Goal: Information Seeking & Learning: Learn about a topic

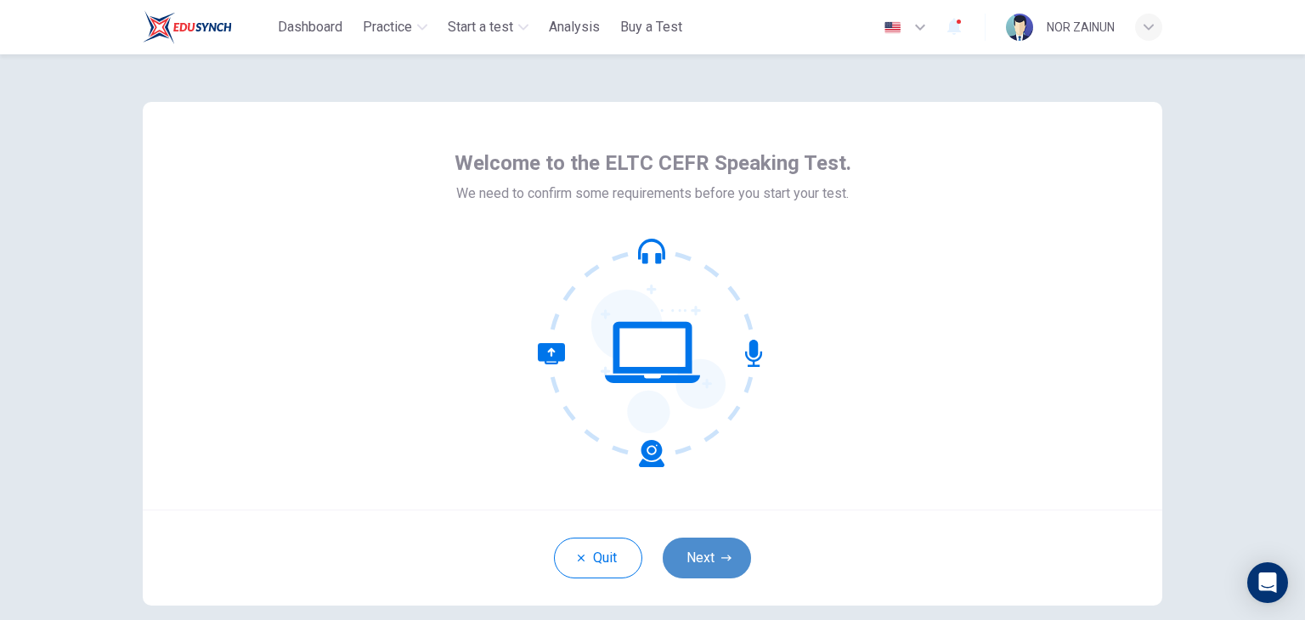
click at [730, 557] on button "Next" at bounding box center [707, 558] width 88 height 41
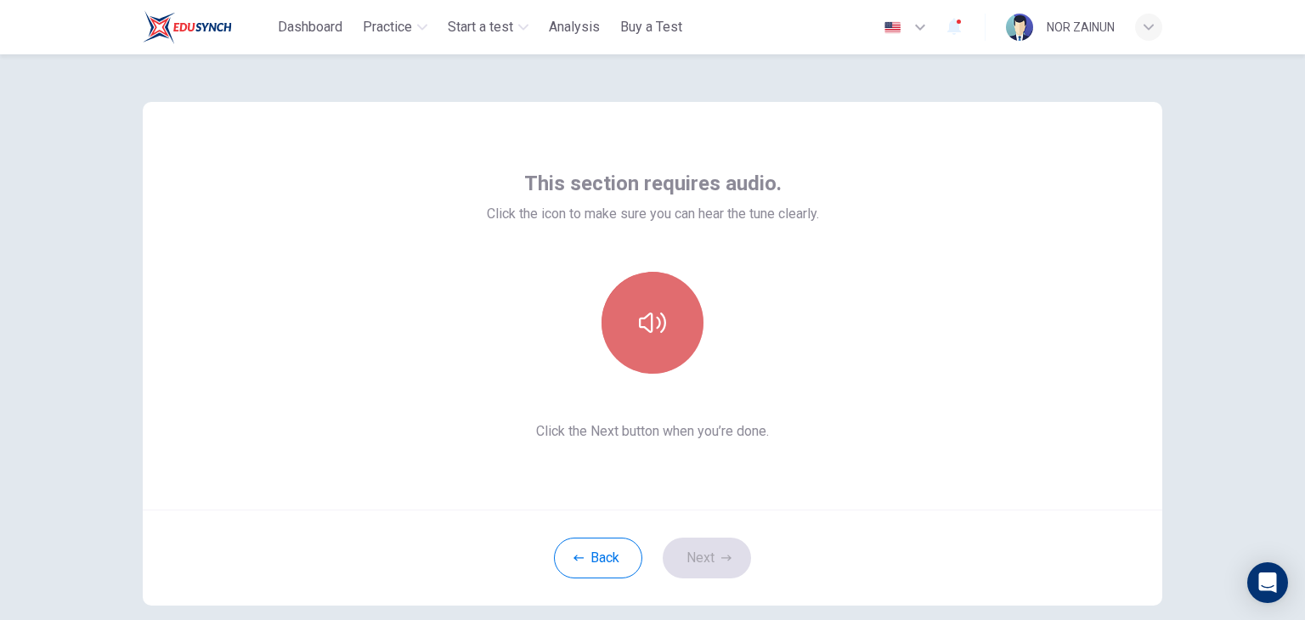
click at [645, 334] on icon "button" at bounding box center [652, 322] width 27 height 27
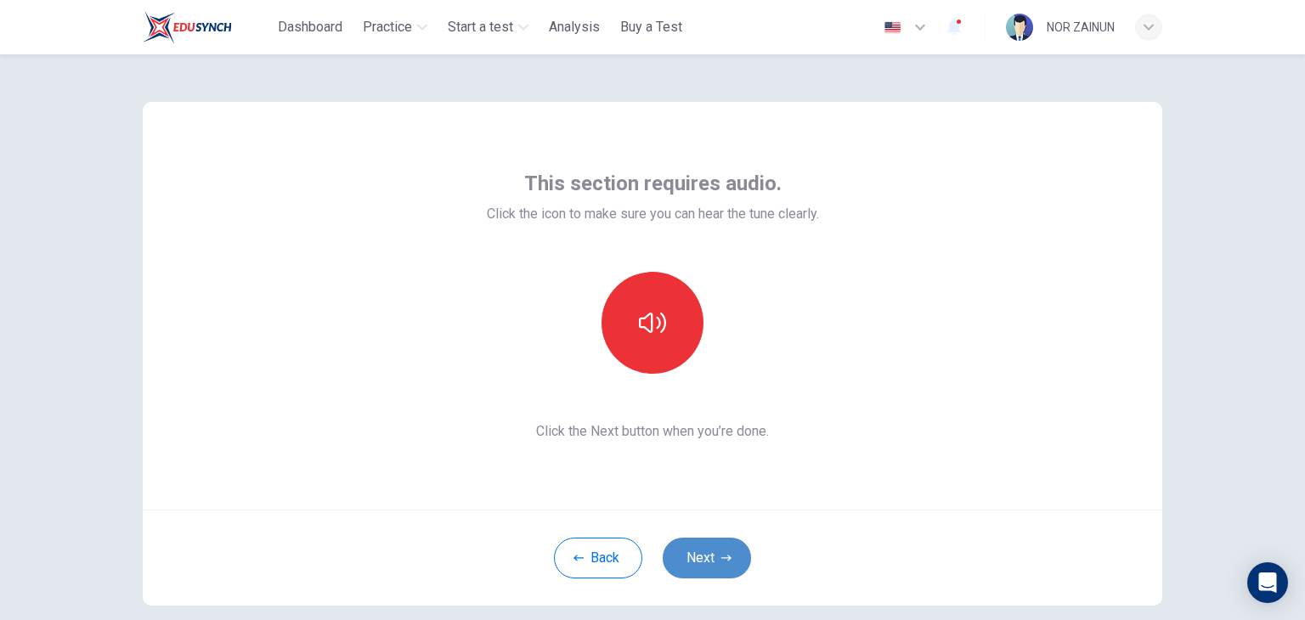
click at [699, 570] on button "Next" at bounding box center [707, 558] width 88 height 41
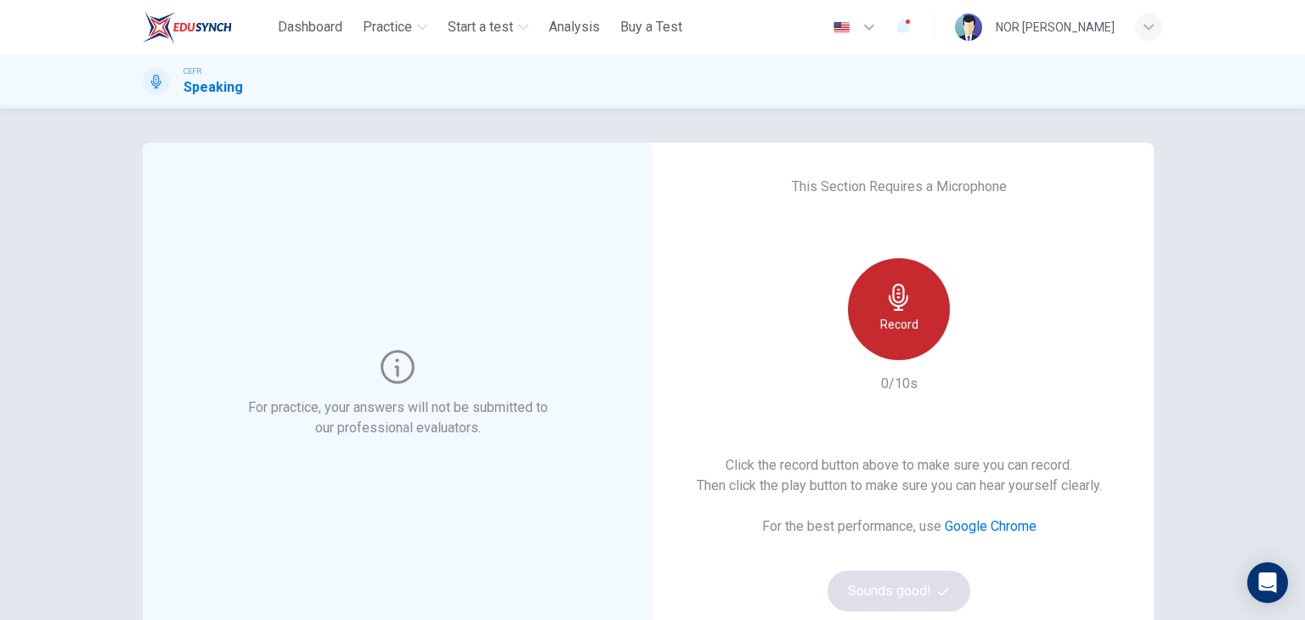
click at [886, 331] on h6 "Record" at bounding box center [899, 324] width 38 height 20
click at [904, 313] on div "Stop" at bounding box center [899, 309] width 102 height 102
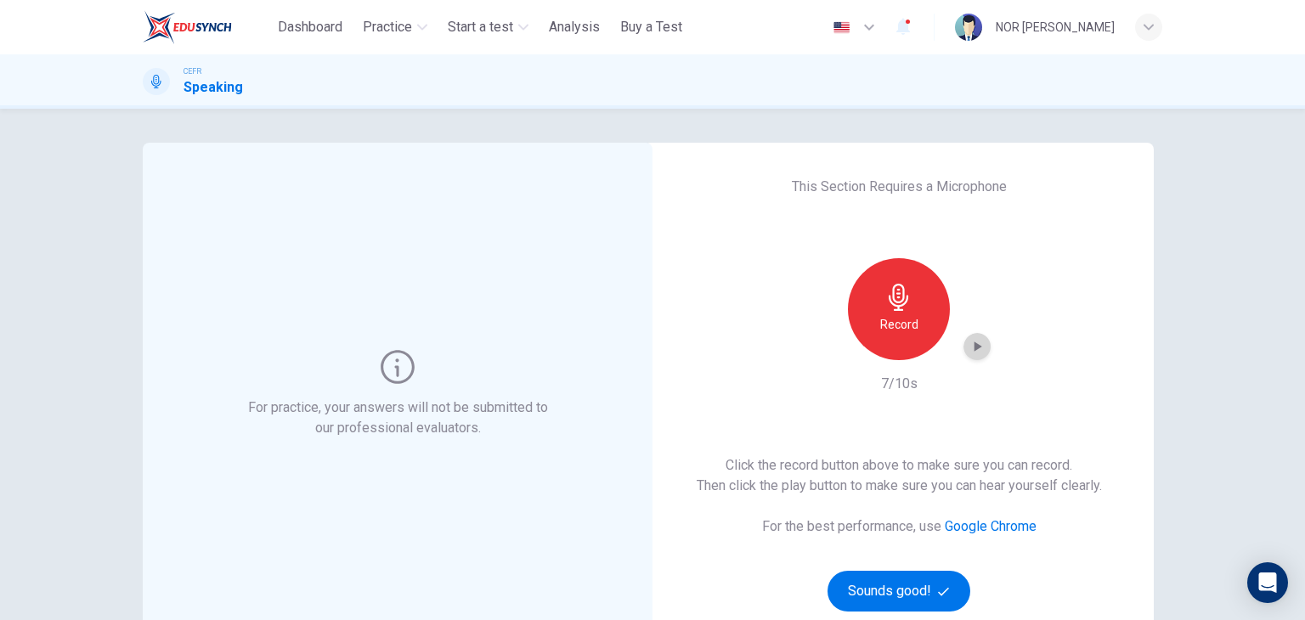
click at [977, 351] on icon "button" at bounding box center [977, 346] width 17 height 17
click at [917, 585] on button "Sounds good!" at bounding box center [899, 591] width 143 height 41
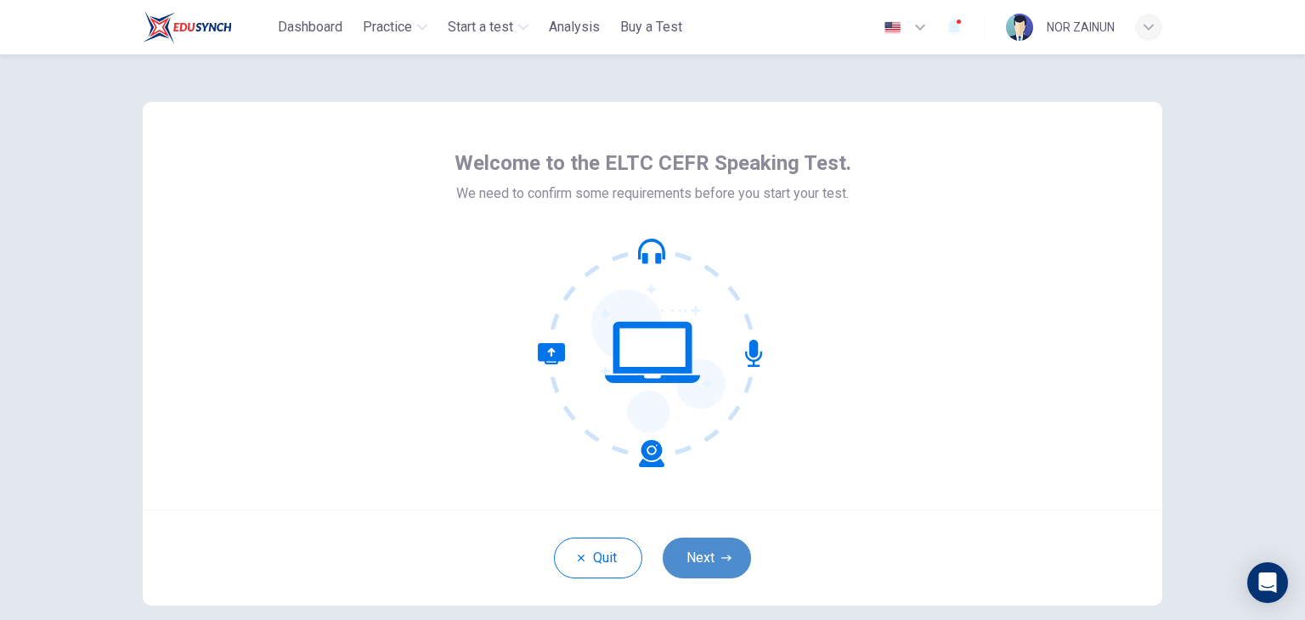
click at [695, 538] on button "Next" at bounding box center [707, 558] width 88 height 41
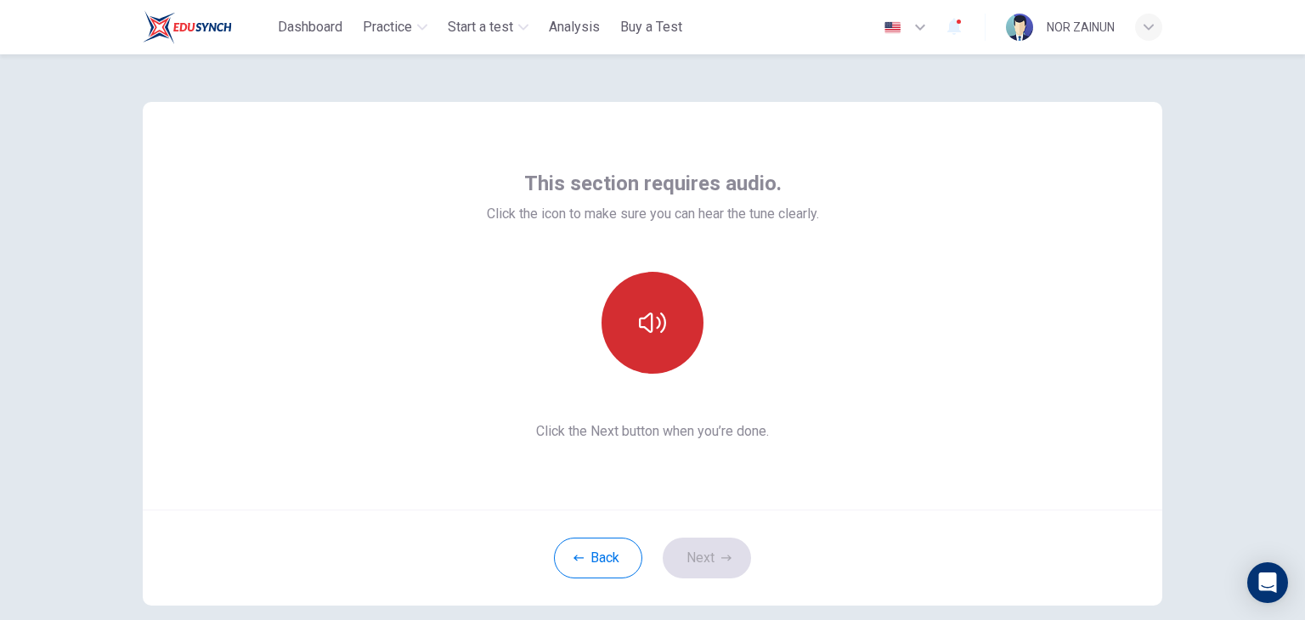
click at [661, 349] on button "button" at bounding box center [653, 323] width 102 height 102
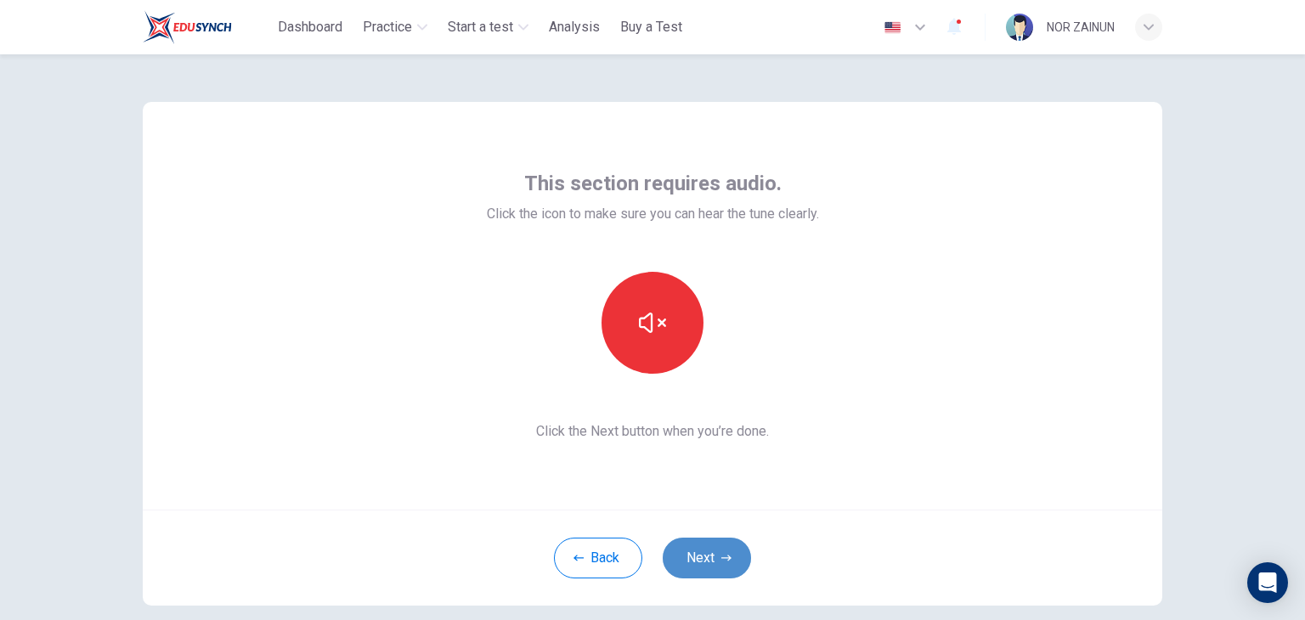
click at [724, 553] on icon "button" at bounding box center [727, 558] width 10 height 10
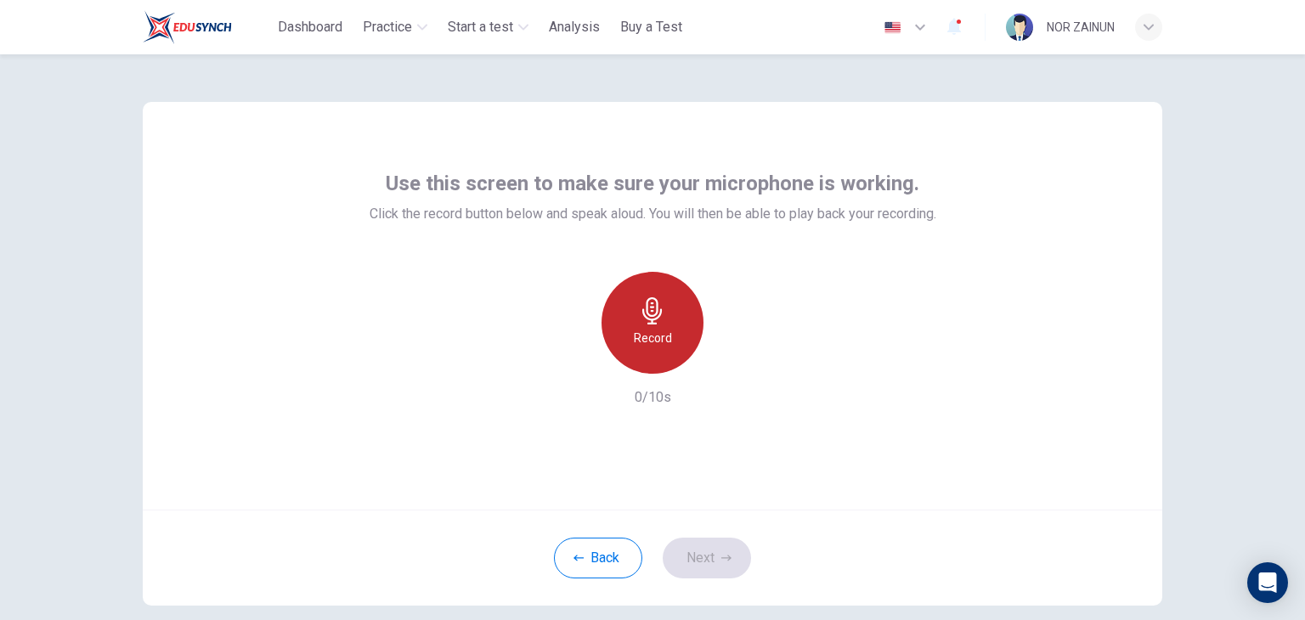
click at [631, 354] on div "Record" at bounding box center [653, 323] width 102 height 102
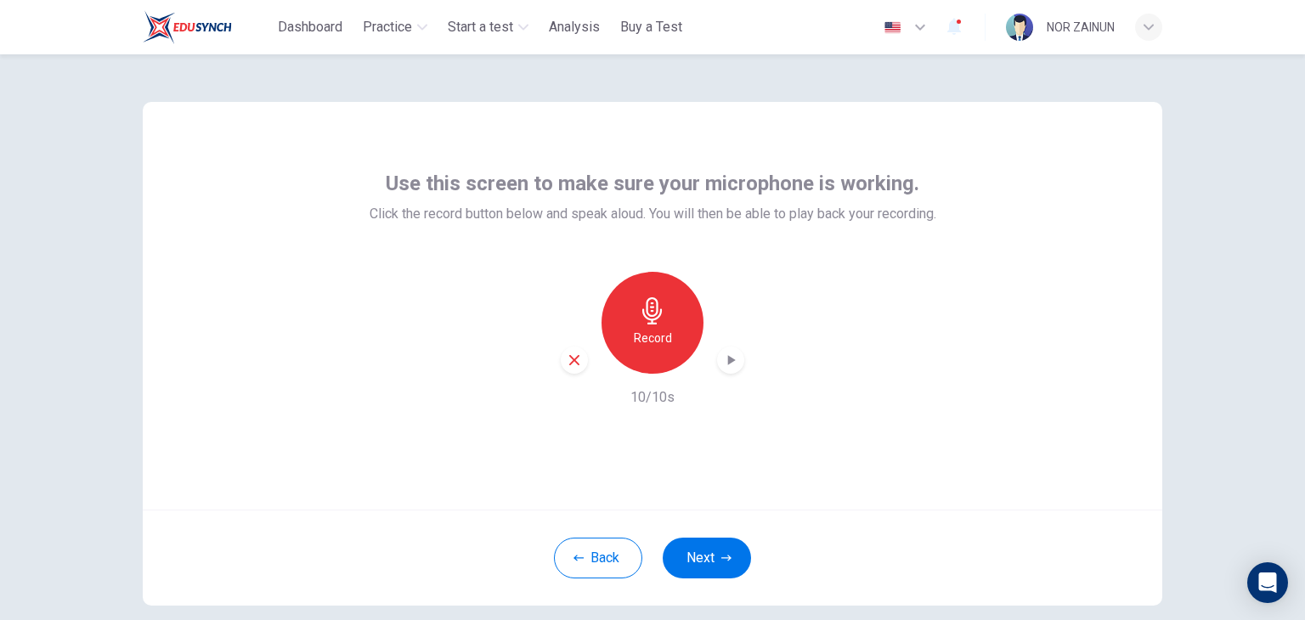
click at [714, 368] on div "Record" at bounding box center [653, 323] width 184 height 102
click at [723, 368] on icon "button" at bounding box center [730, 360] width 17 height 17
click at [683, 541] on button "Next" at bounding box center [707, 558] width 88 height 41
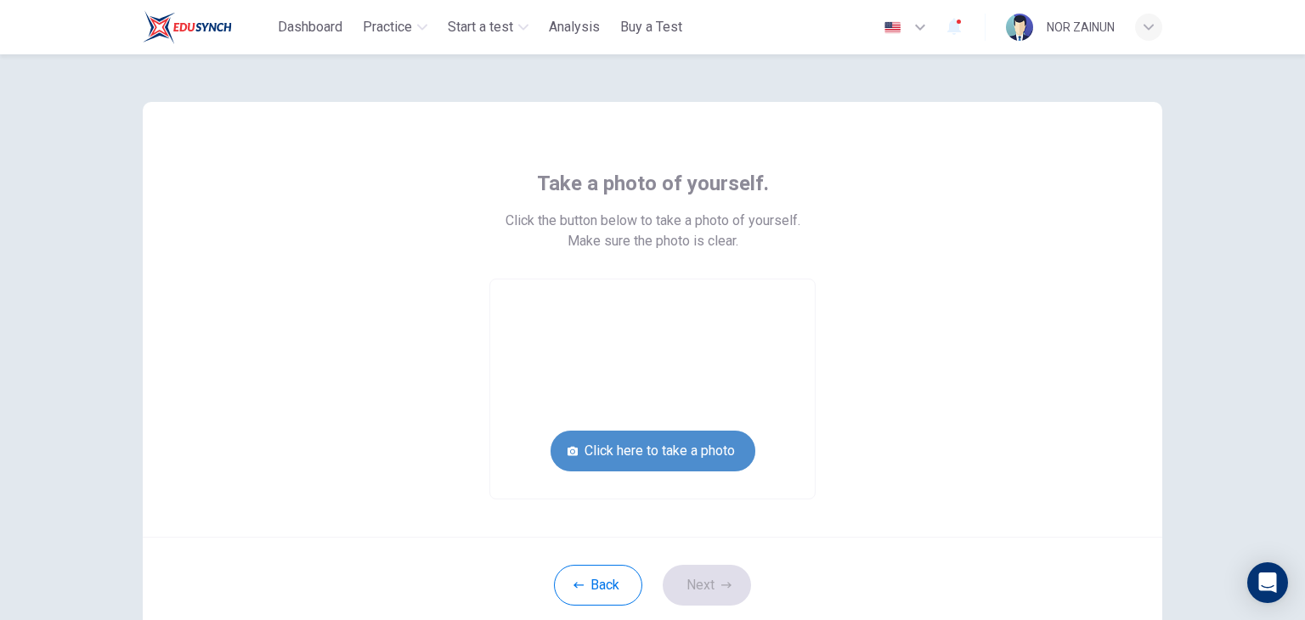
click at [648, 452] on button "Click here to take a photo" at bounding box center [653, 451] width 205 height 41
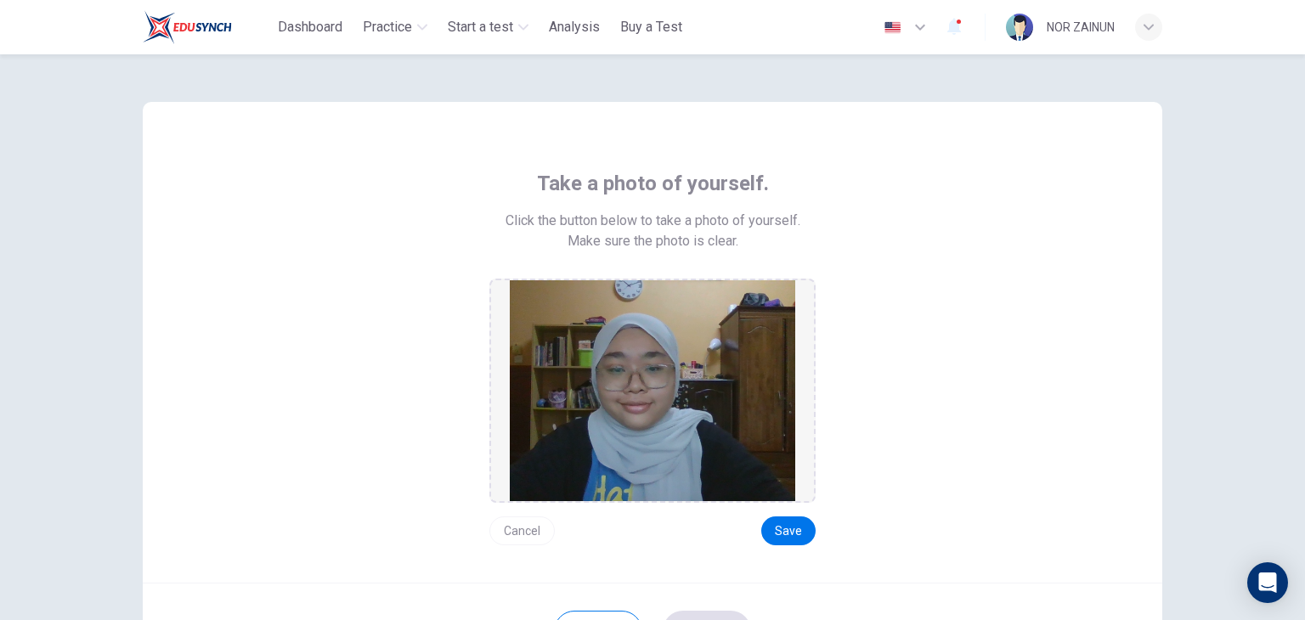
click at [648, 452] on img at bounding box center [653, 390] width 286 height 221
click at [772, 529] on button "Save" at bounding box center [788, 531] width 54 height 29
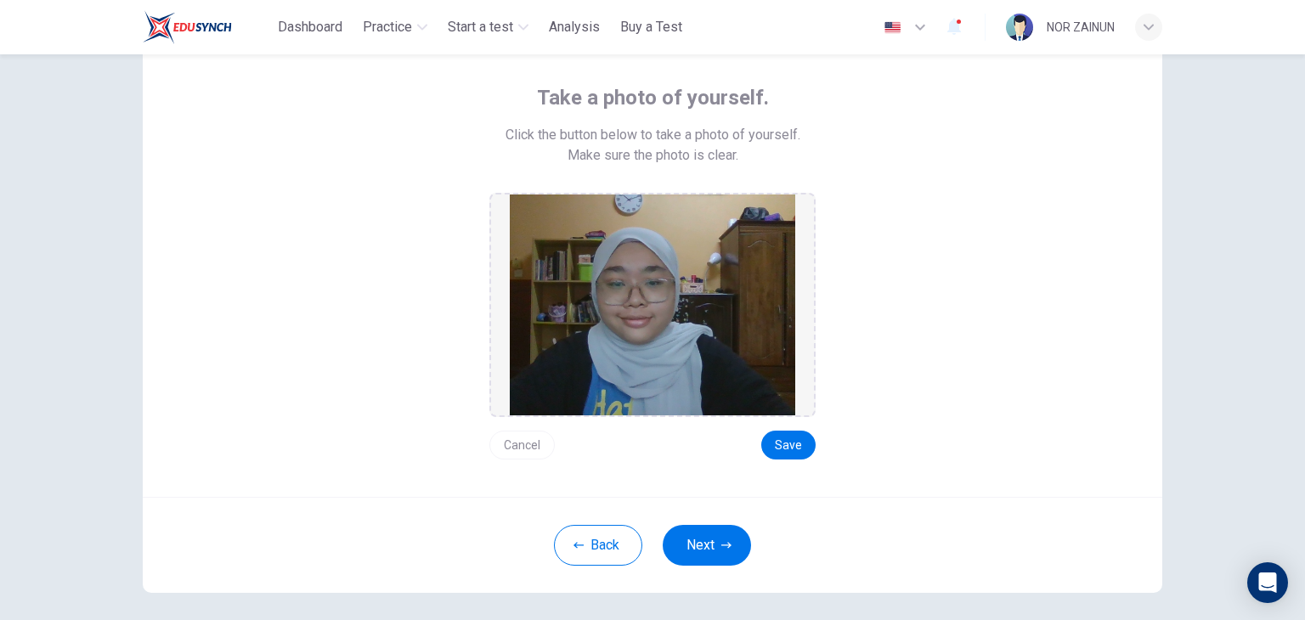
scroll to position [105, 0]
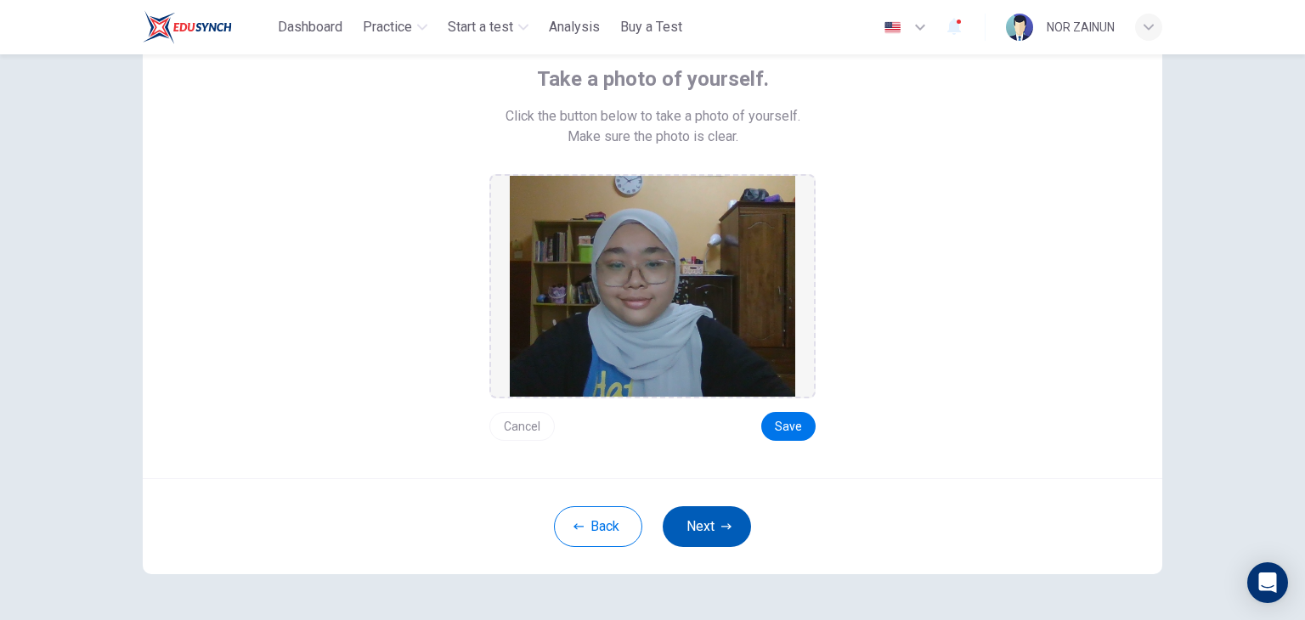
click at [700, 511] on button "Next" at bounding box center [707, 527] width 88 height 41
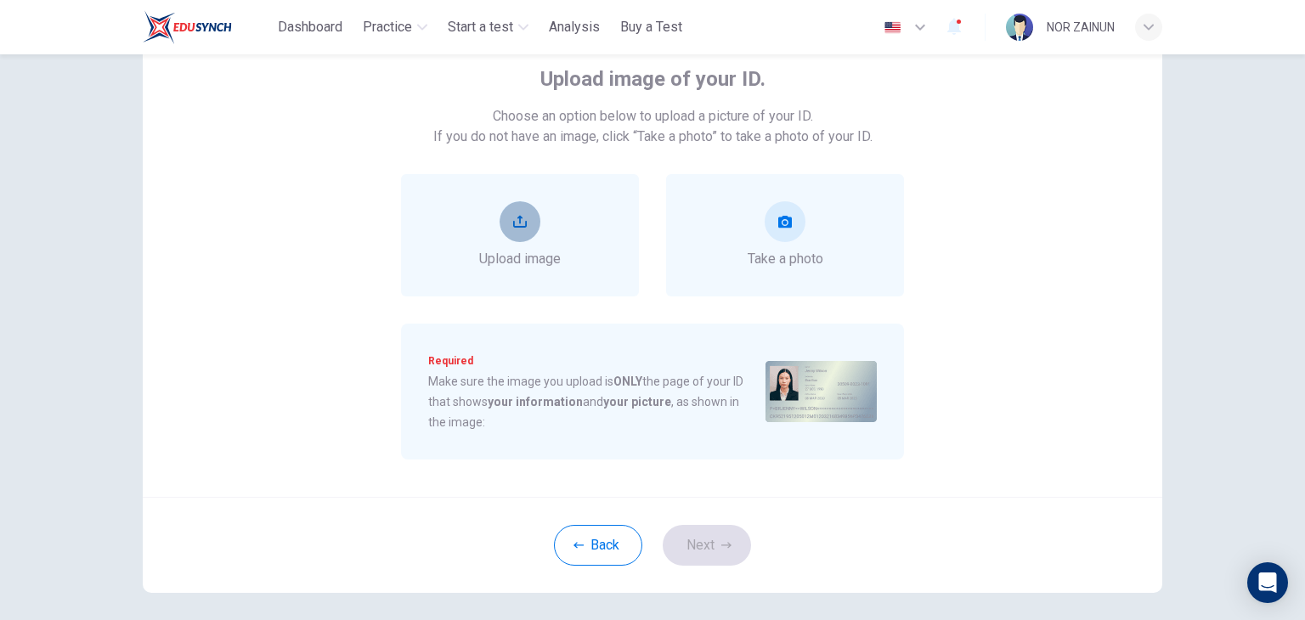
click at [503, 229] on button "upload" at bounding box center [520, 221] width 41 height 41
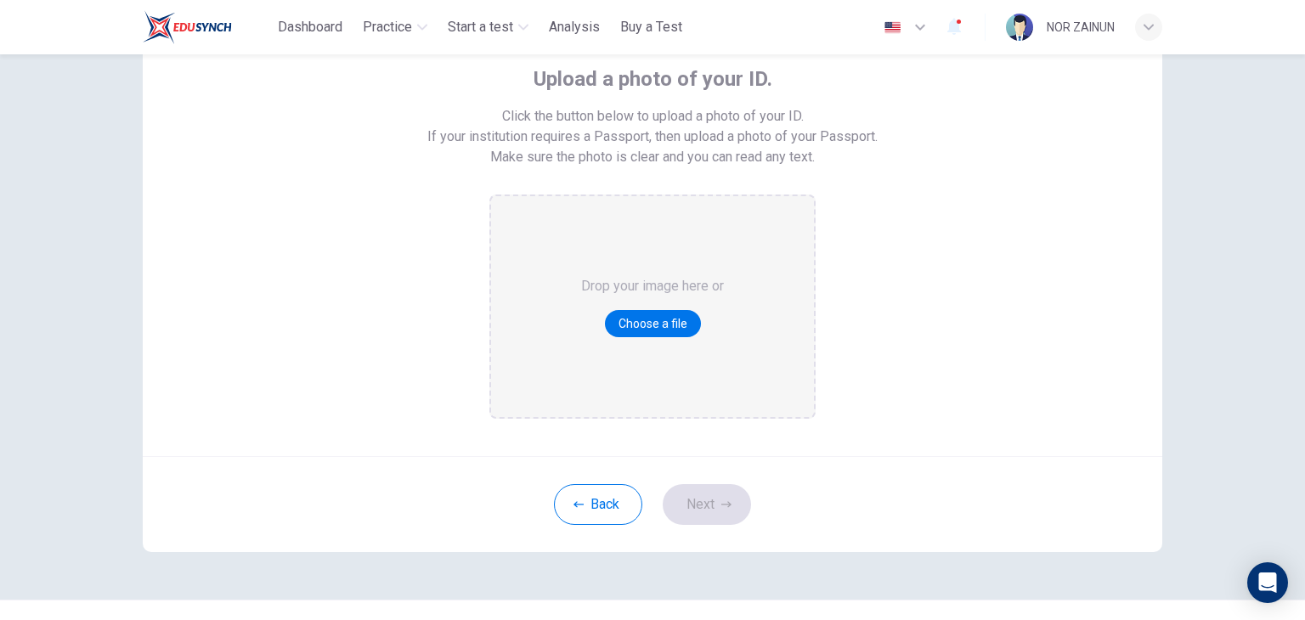
click at [654, 343] on div "Drop your image here or Choose a file" at bounding box center [652, 306] width 143 height 221
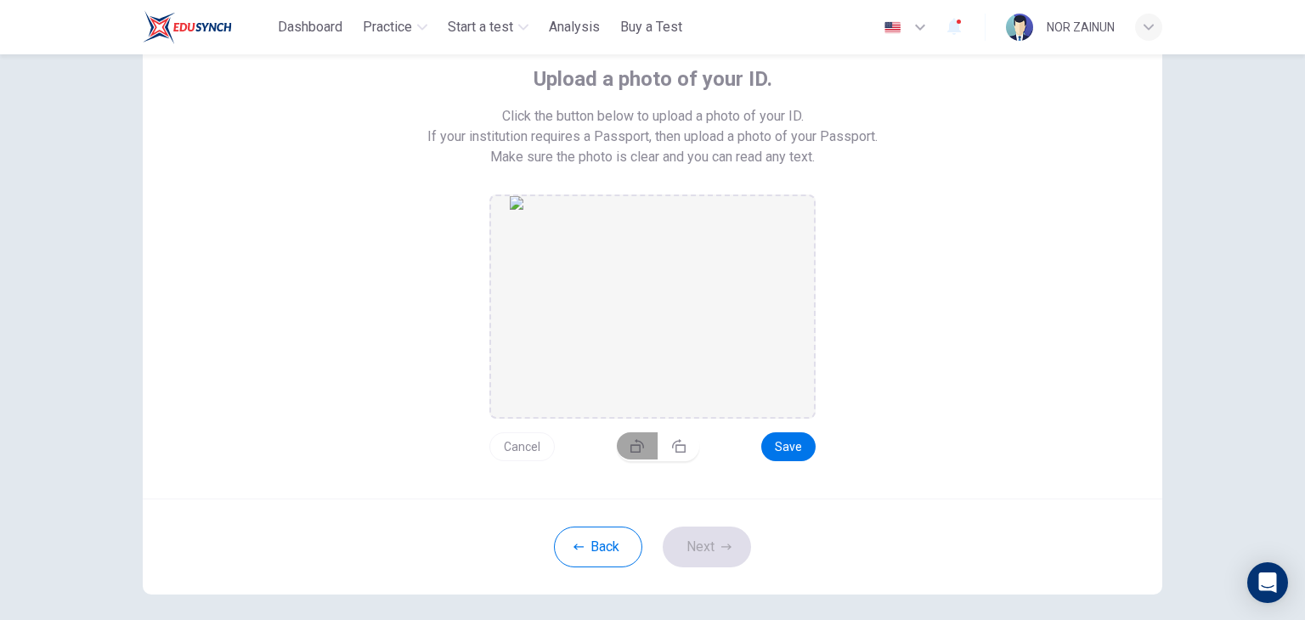
click at [640, 444] on button "button" at bounding box center [638, 446] width 42 height 27
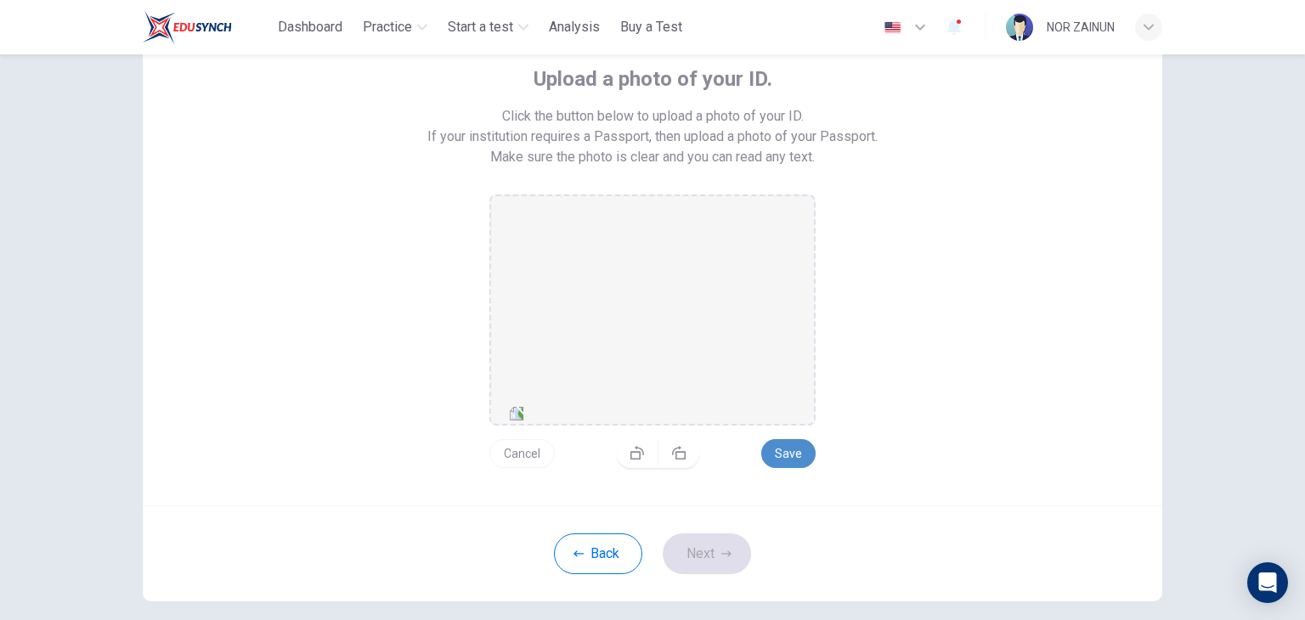
click at [774, 461] on button "Save" at bounding box center [788, 453] width 54 height 29
click at [732, 566] on button "Next" at bounding box center [707, 554] width 88 height 41
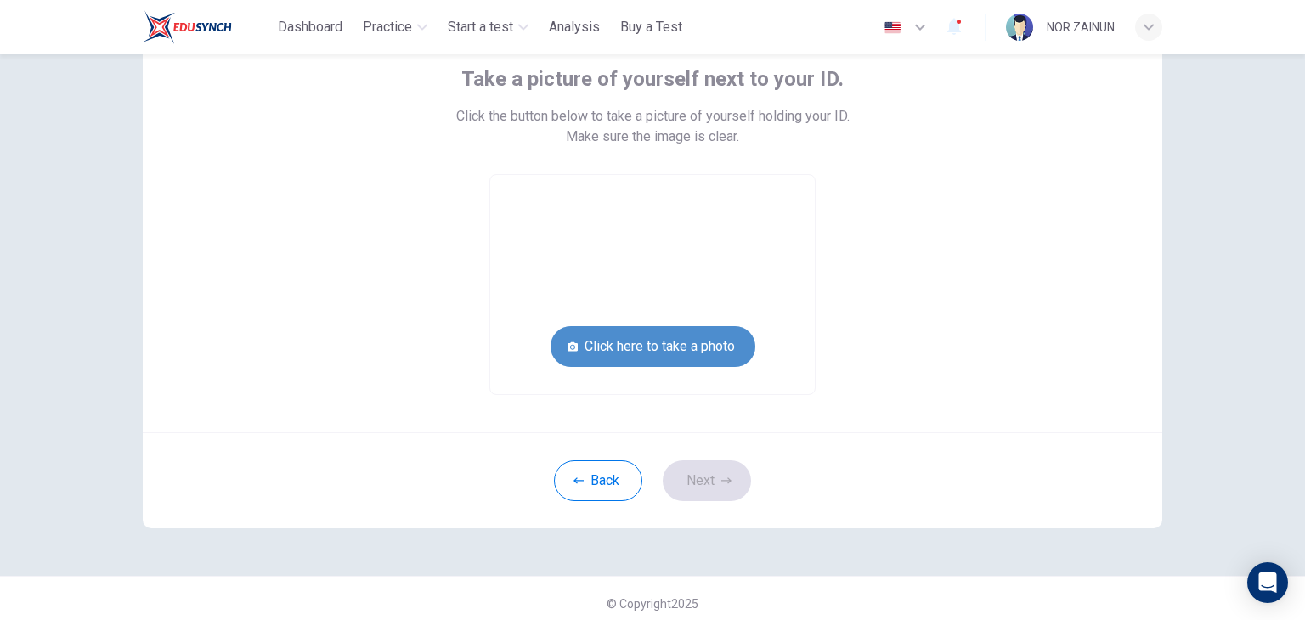
click at [682, 356] on button "Click here to take a photo" at bounding box center [653, 346] width 205 height 41
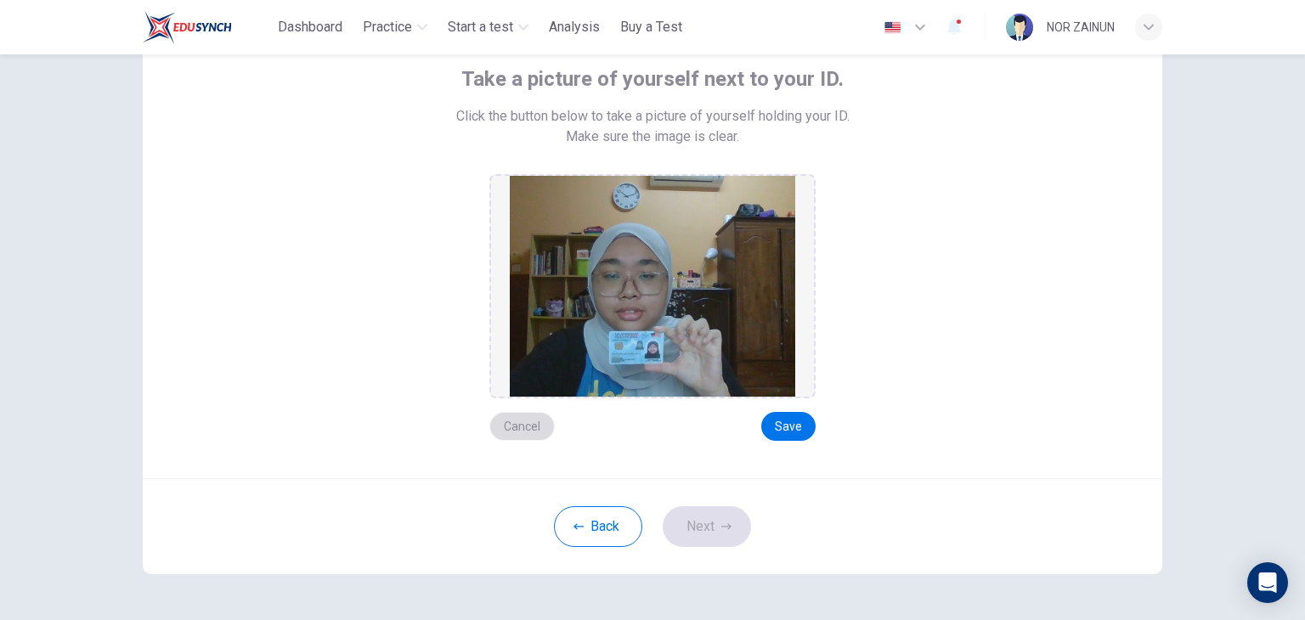
click at [502, 427] on button "Cancel" at bounding box center [522, 426] width 65 height 29
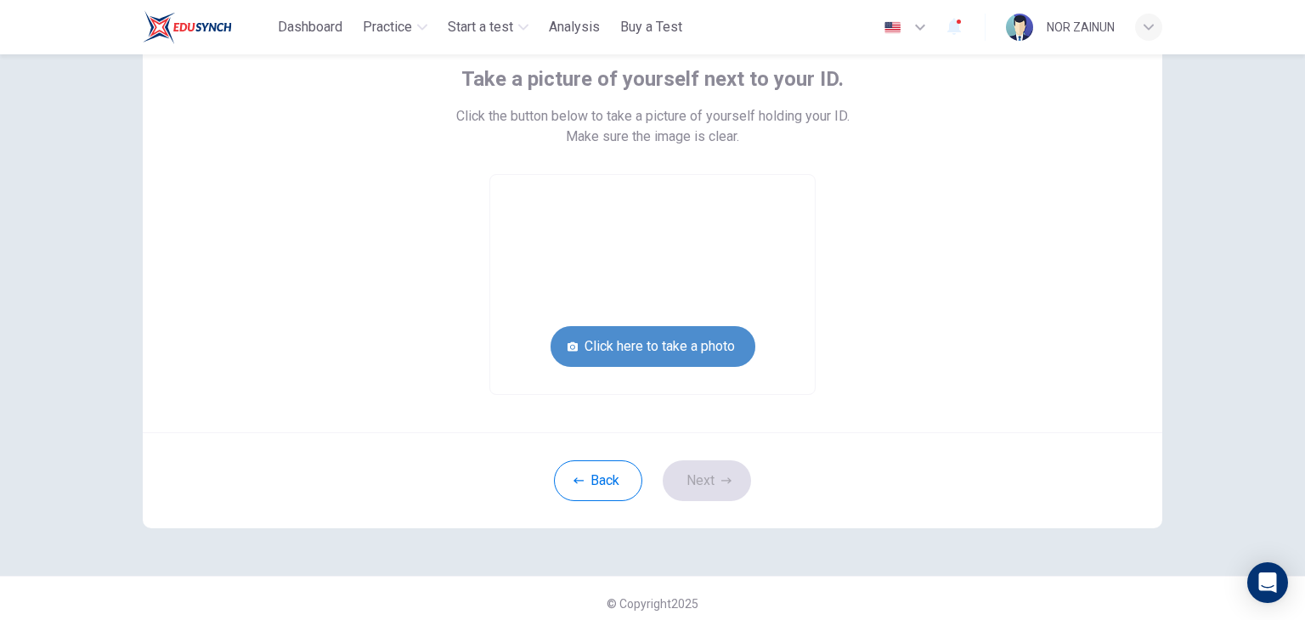
click at [614, 344] on button "Click here to take a photo" at bounding box center [653, 346] width 205 height 41
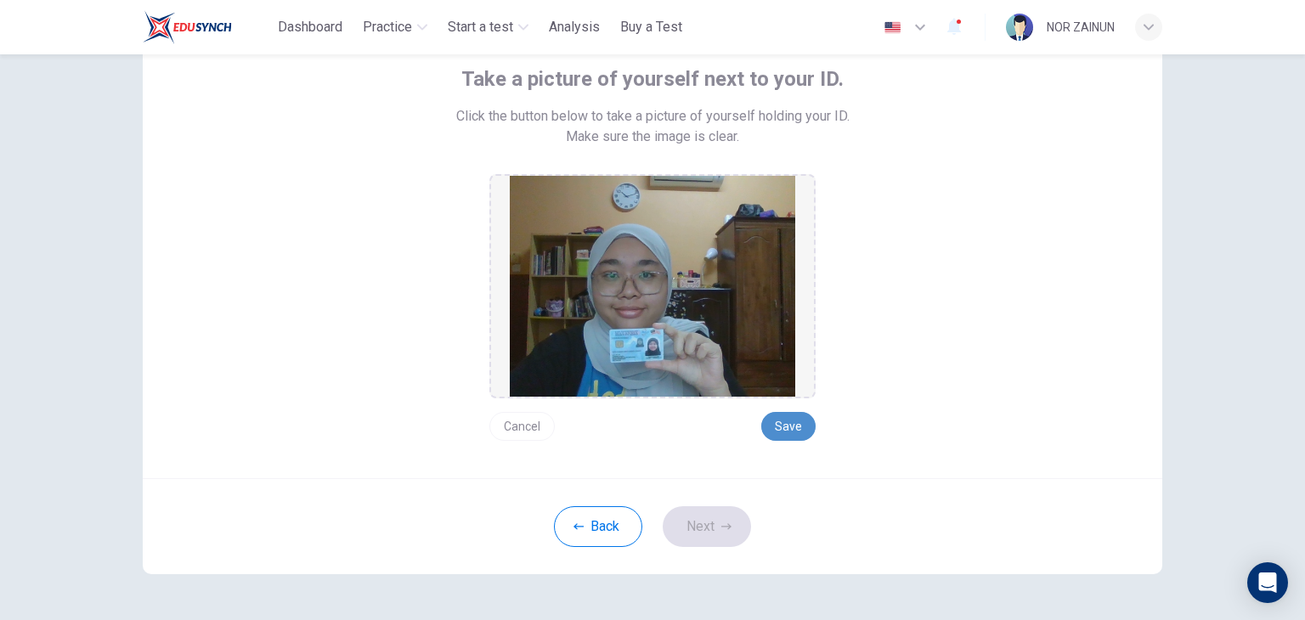
click at [792, 416] on button "Save" at bounding box center [788, 426] width 54 height 29
click at [717, 512] on button "Next" at bounding box center [707, 527] width 88 height 41
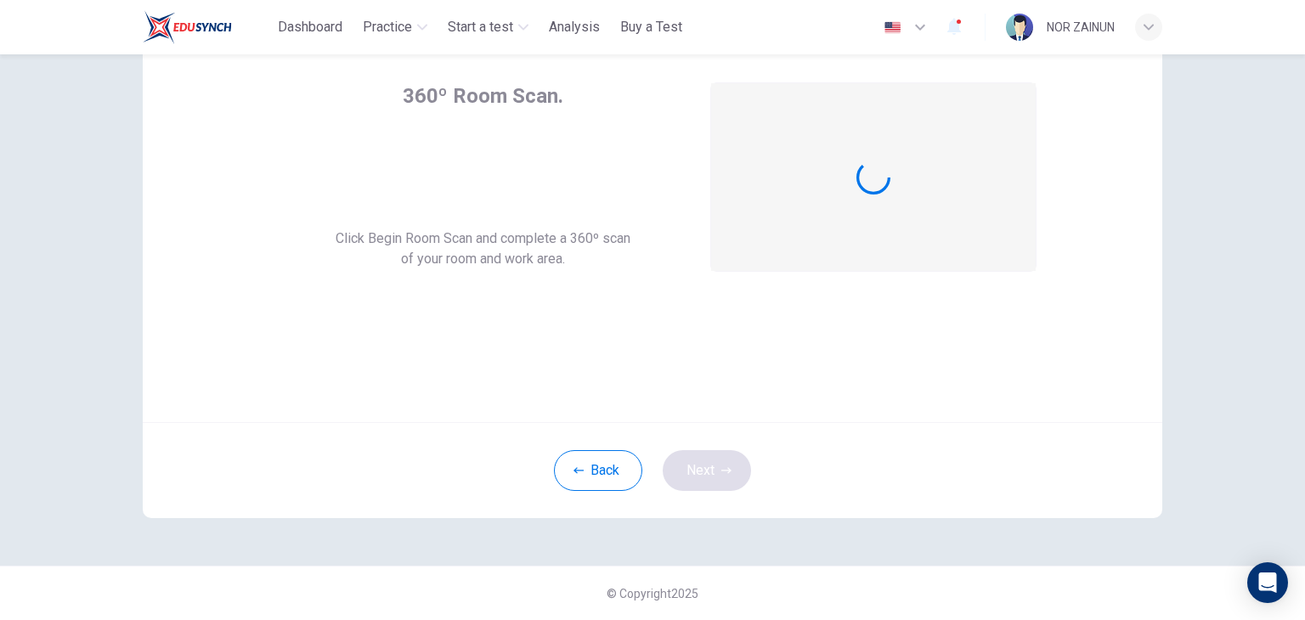
scroll to position [88, 0]
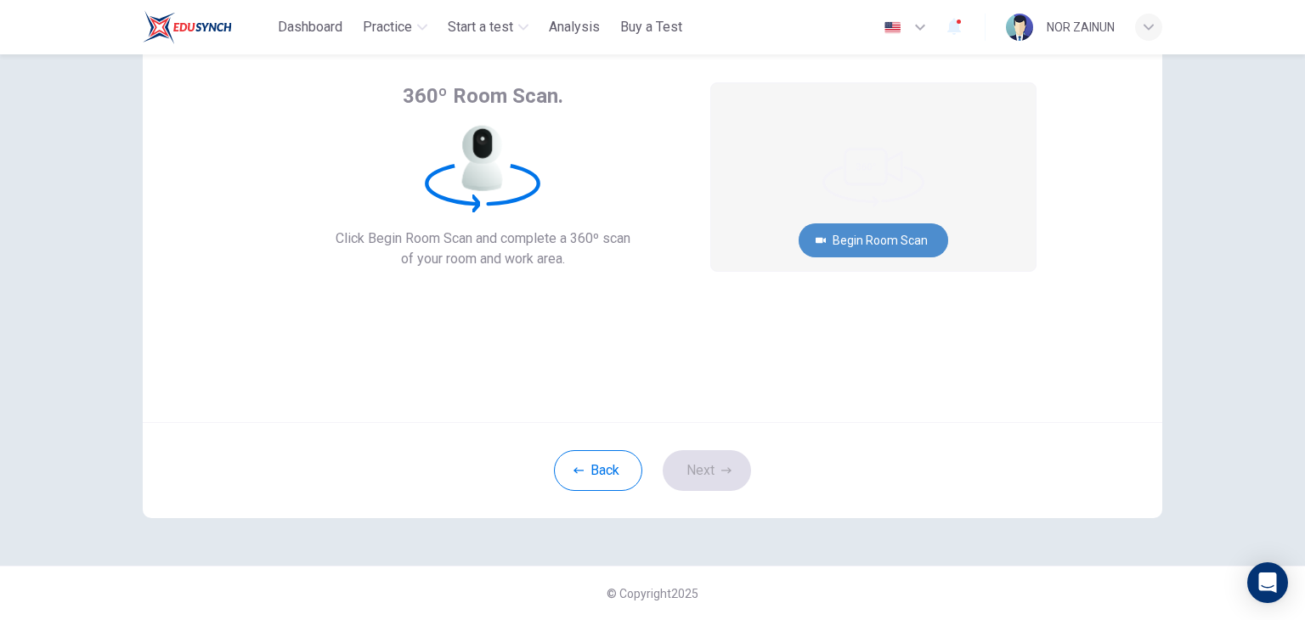
click at [865, 246] on button "Begin Room Scan" at bounding box center [874, 241] width 150 height 34
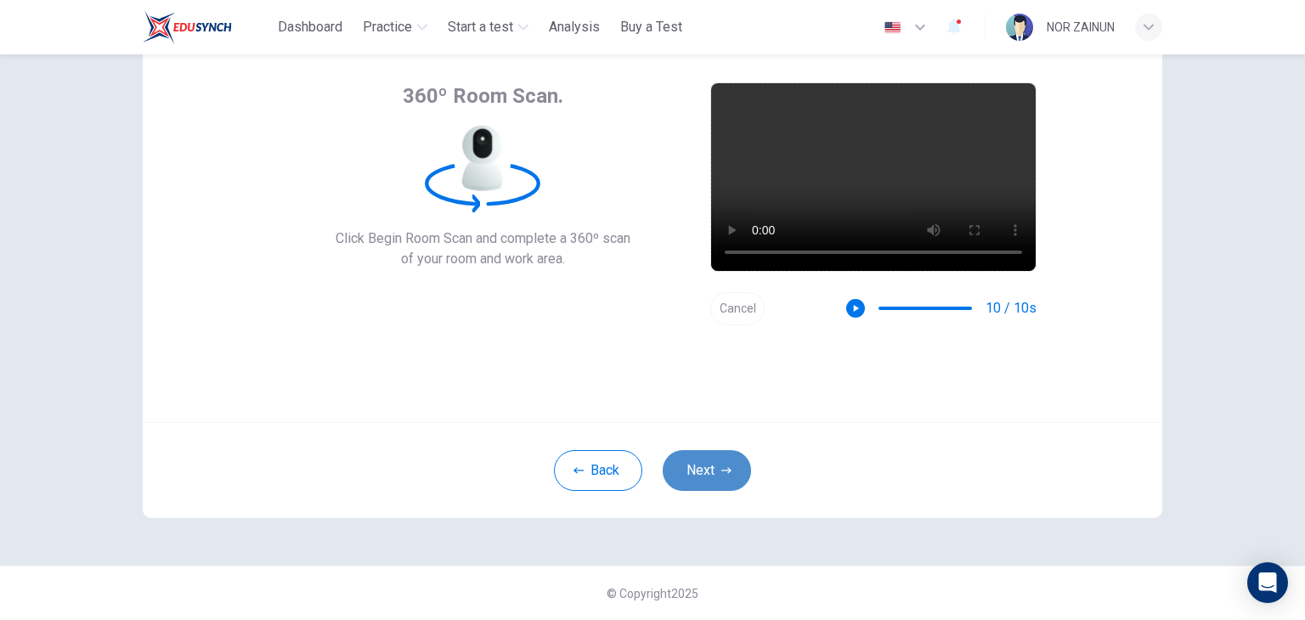
click at [717, 457] on button "Next" at bounding box center [707, 470] width 88 height 41
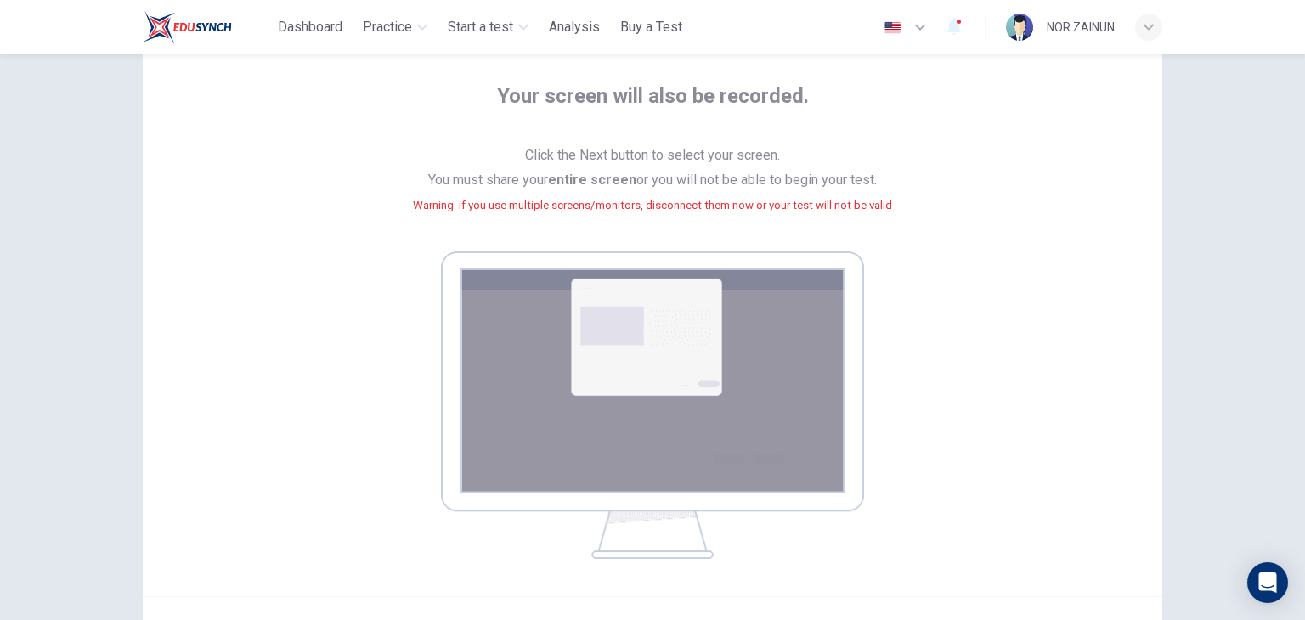
click at [677, 428] on img at bounding box center [652, 406] width 423 height 308
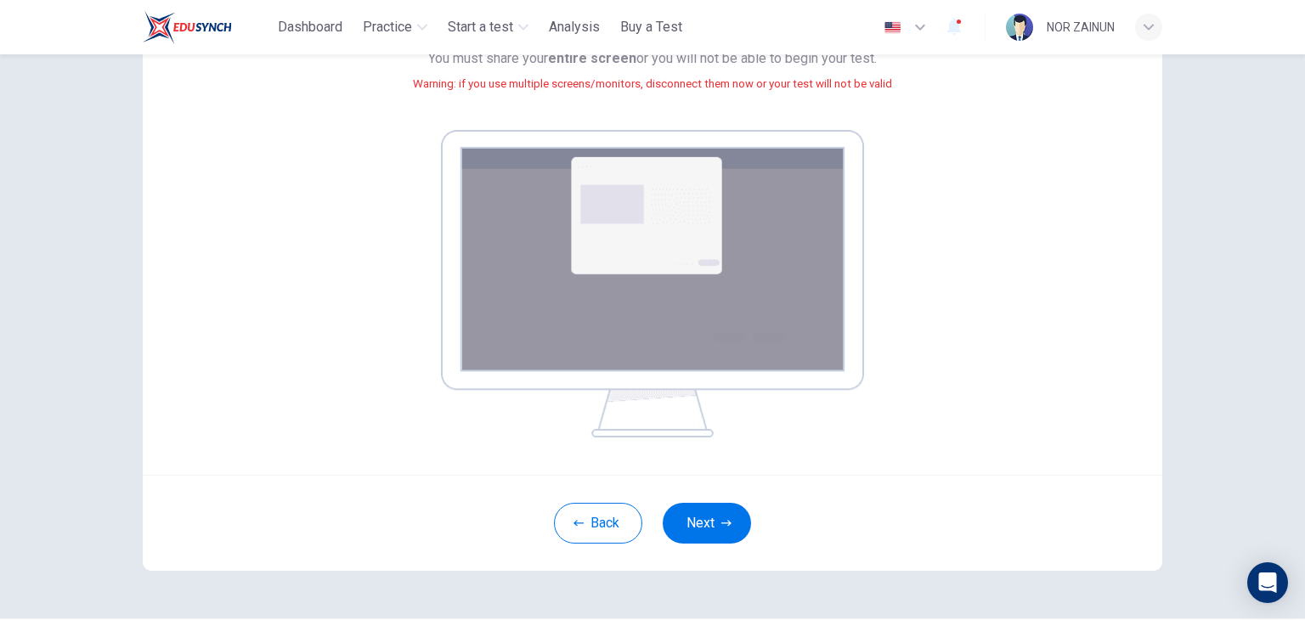
scroll to position [200, 0]
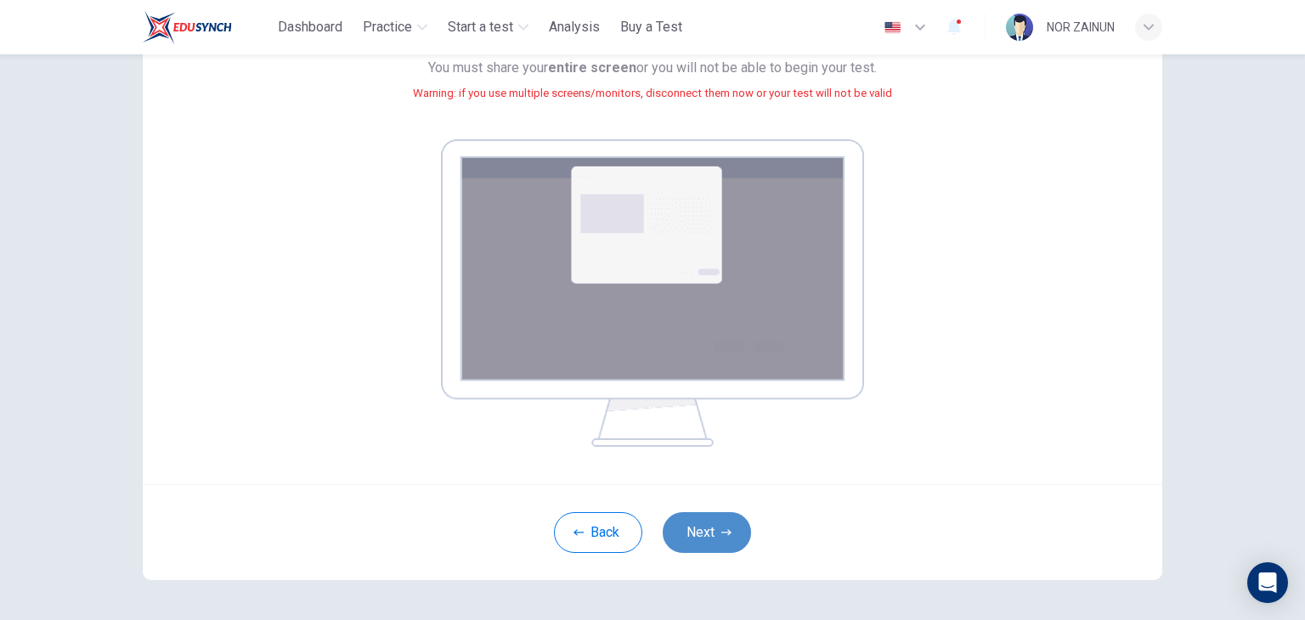
drag, startPoint x: 1281, startPoint y: 8, endPoint x: 715, endPoint y: 537, distance: 774.5
click at [715, 537] on button "Next" at bounding box center [707, 532] width 88 height 41
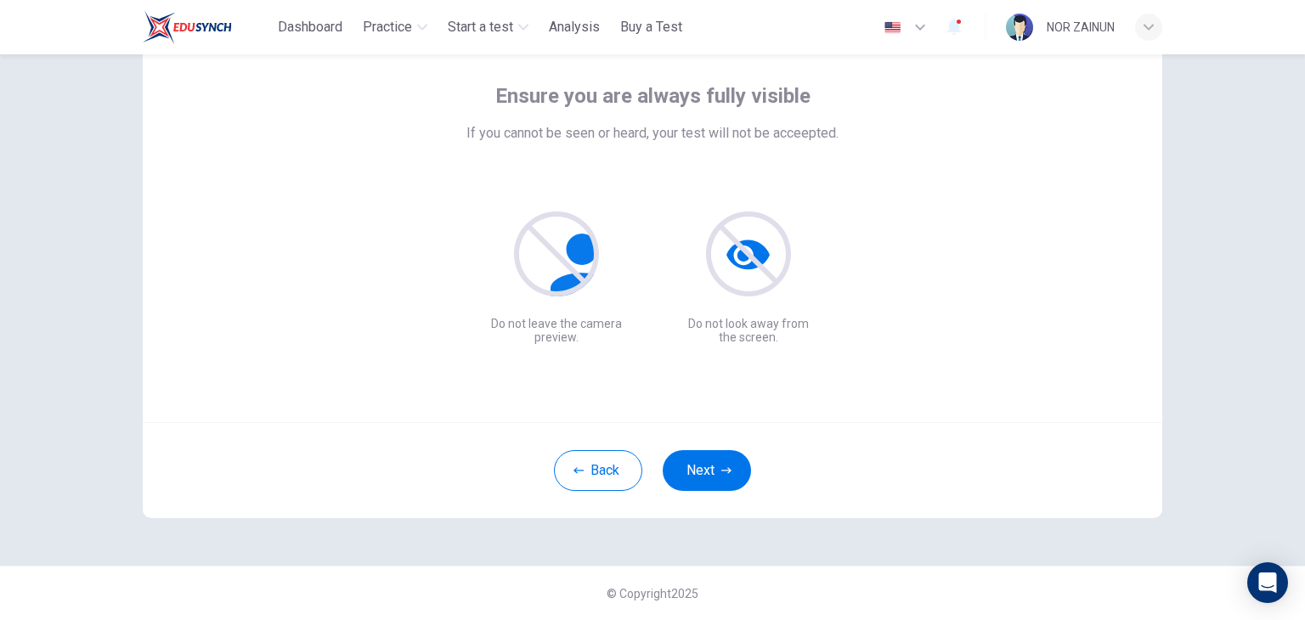
scroll to position [88, 0]
click at [715, 473] on button "Next" at bounding box center [707, 470] width 88 height 41
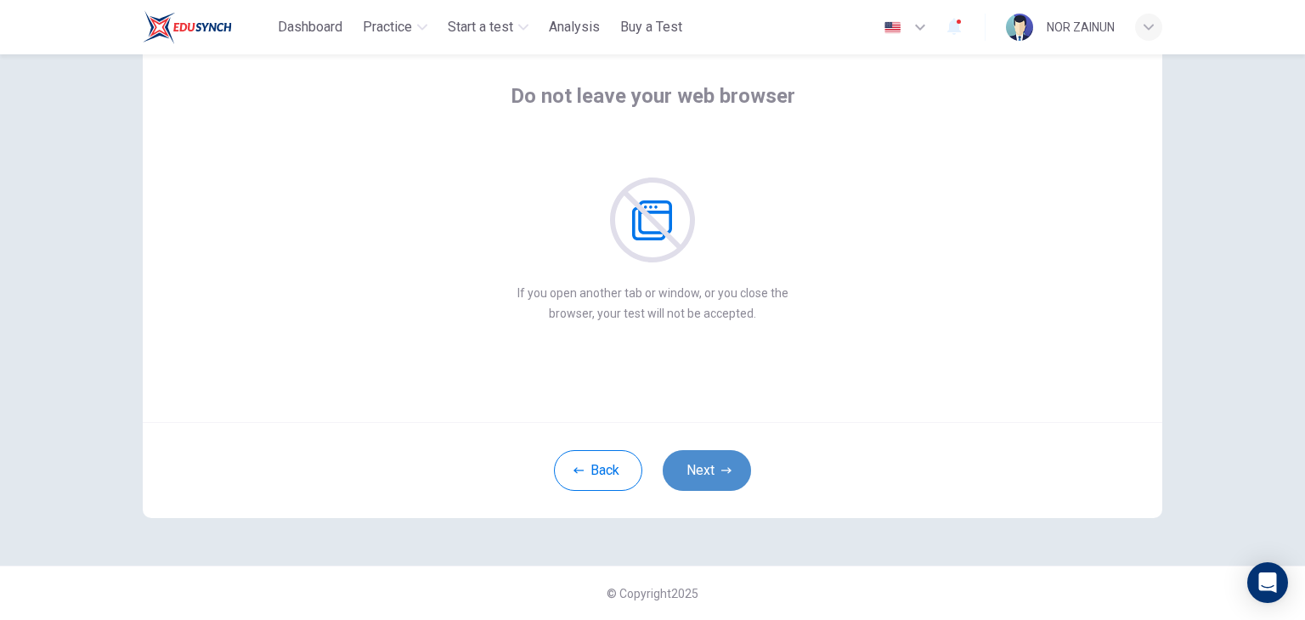
click at [715, 473] on button "Next" at bounding box center [707, 470] width 88 height 41
click at [683, 471] on button "Next" at bounding box center [707, 470] width 88 height 41
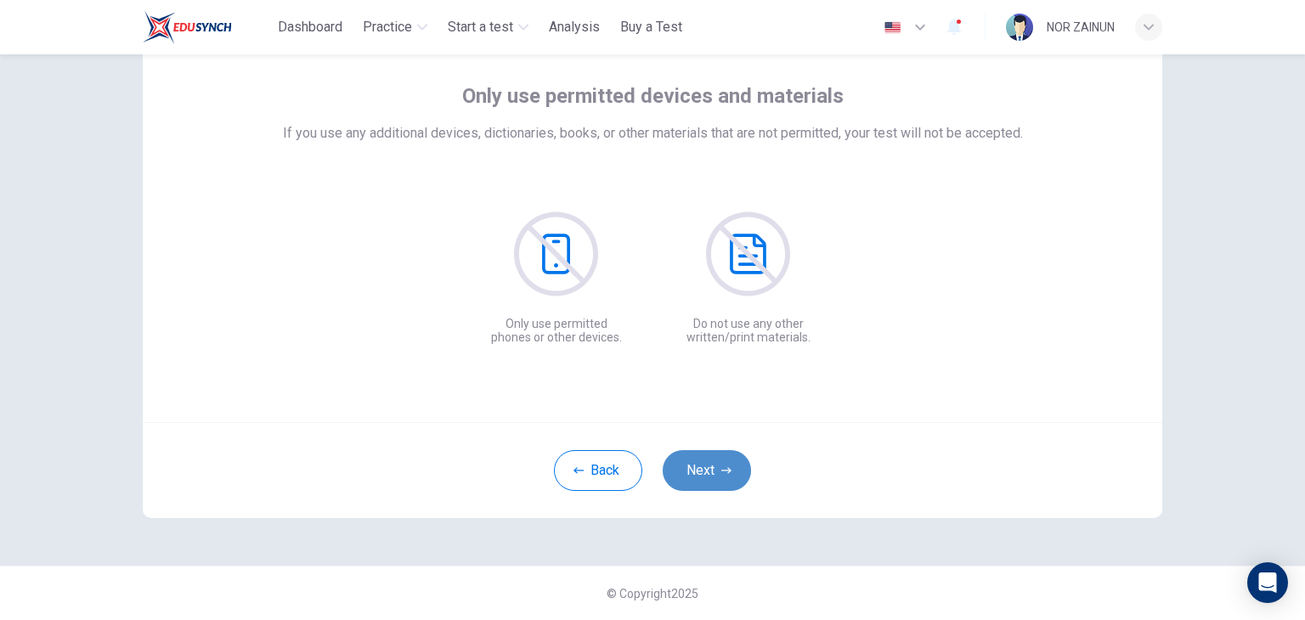
click at [683, 471] on button "Next" at bounding box center [707, 470] width 88 height 41
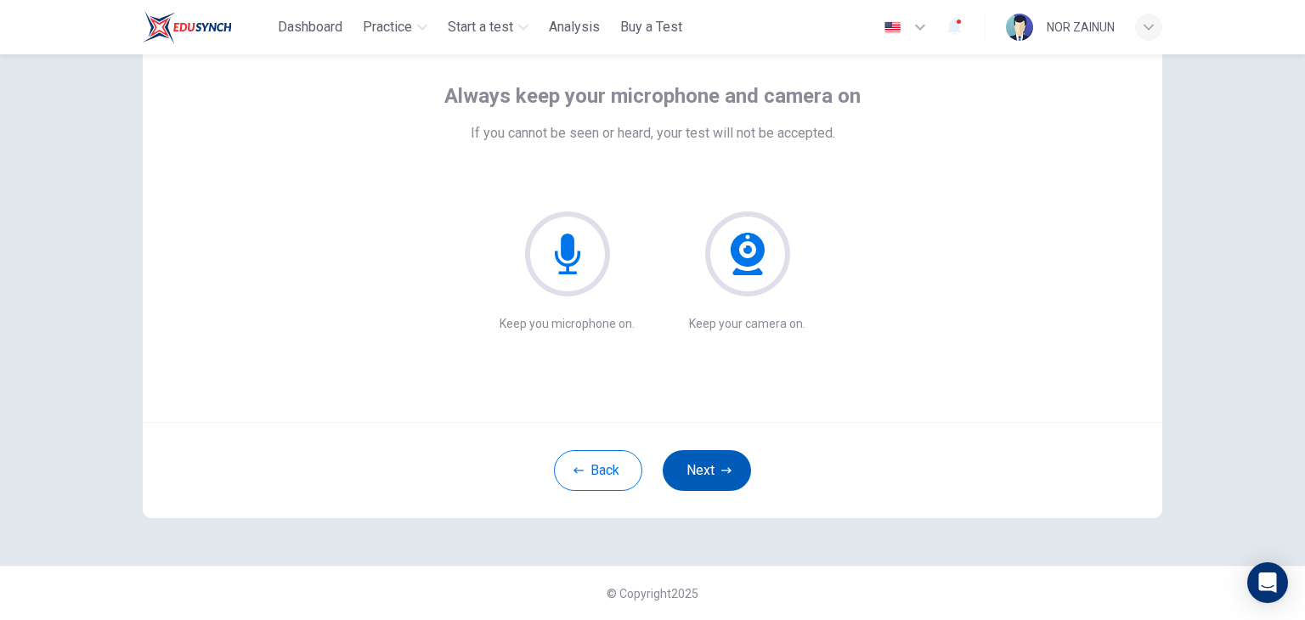
click at [683, 471] on button "Next" at bounding box center [707, 470] width 88 height 41
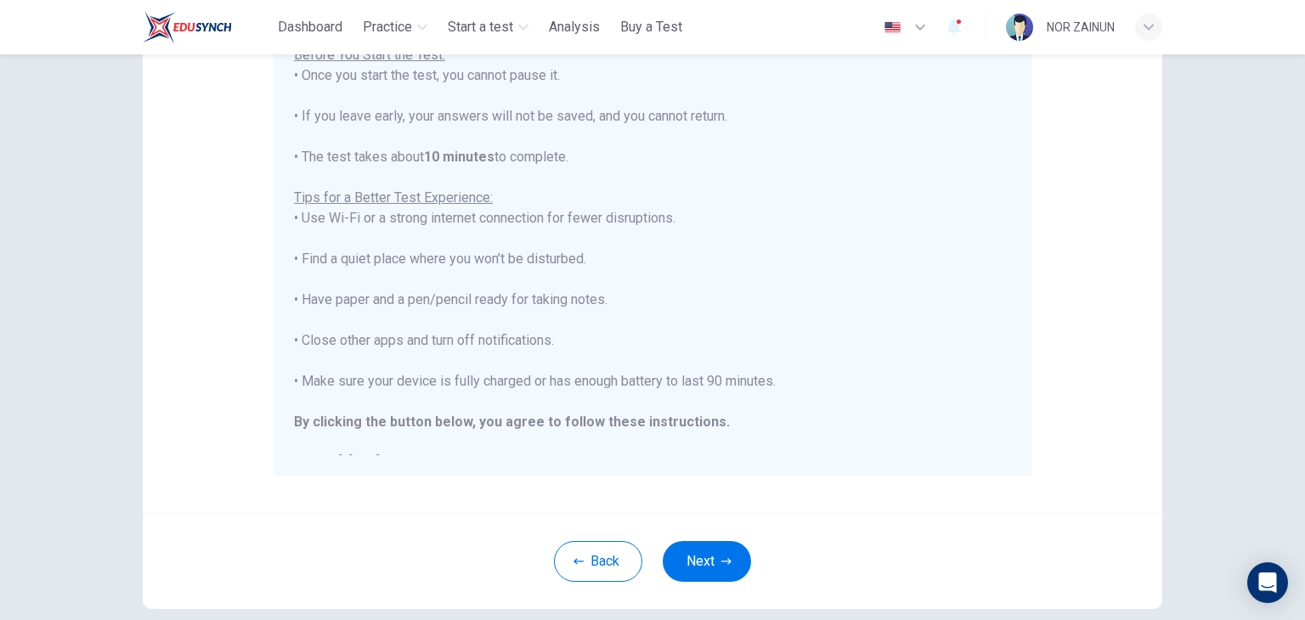
scroll to position [325, 0]
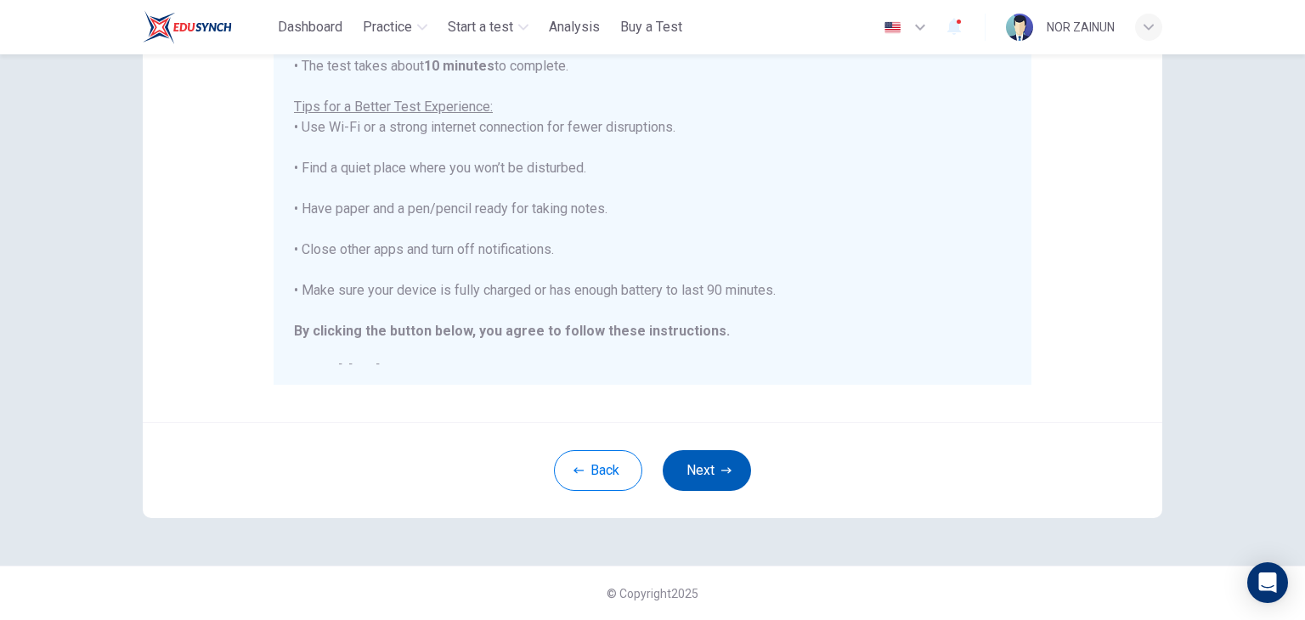
click at [691, 480] on button "Next" at bounding box center [707, 470] width 88 height 41
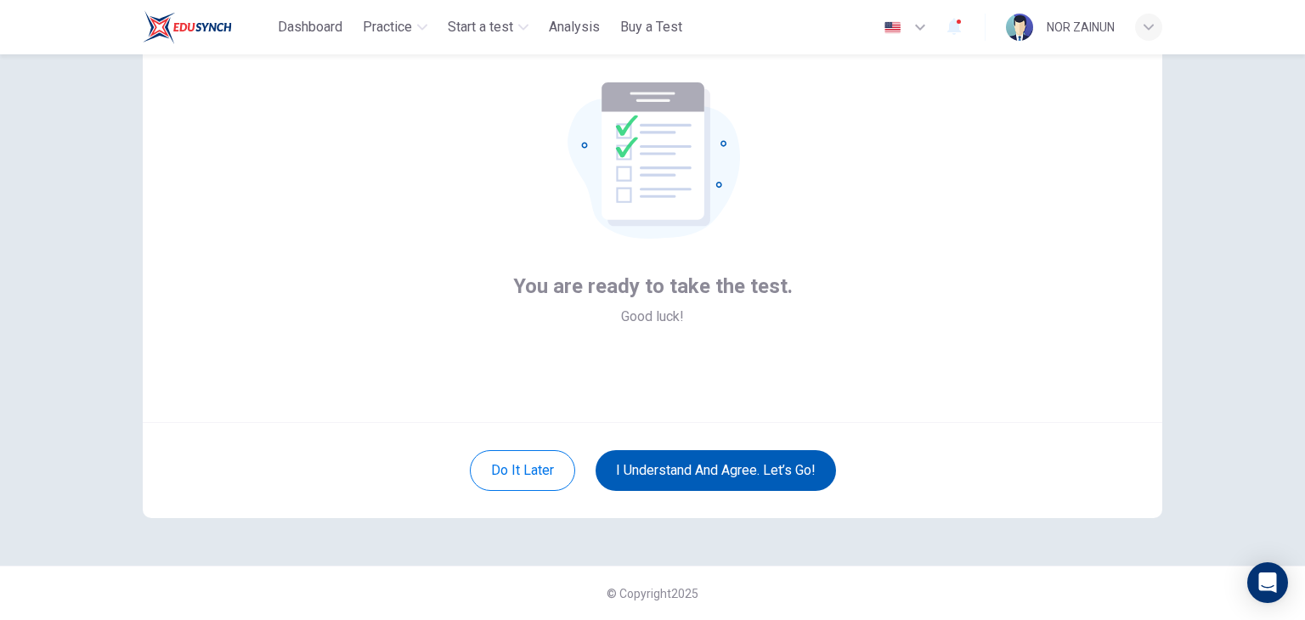
scroll to position [88, 0]
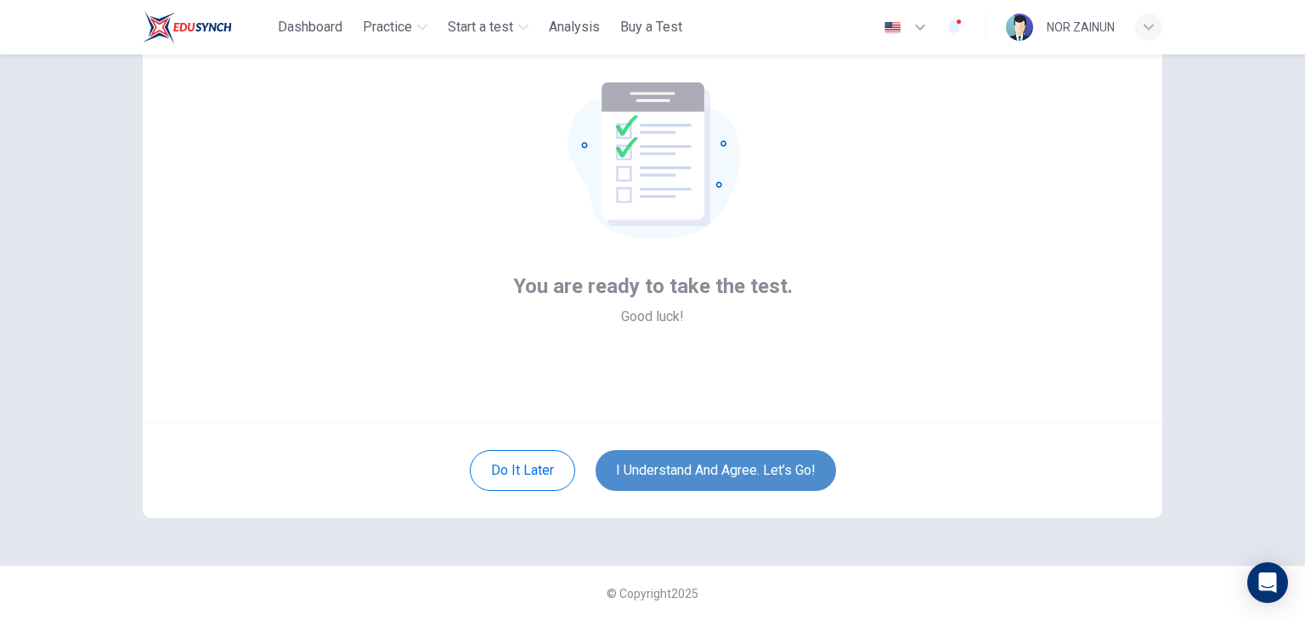
click at [690, 473] on button "I understand and agree. Let’s go!" at bounding box center [716, 470] width 241 height 41
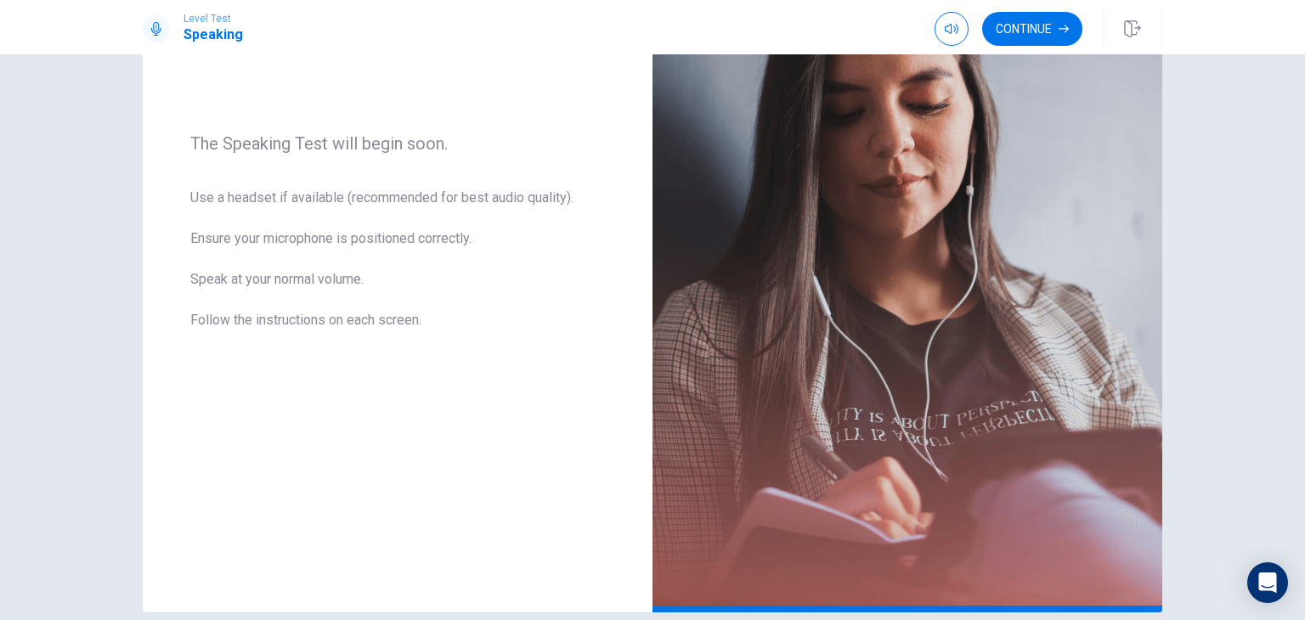
scroll to position [202, 0]
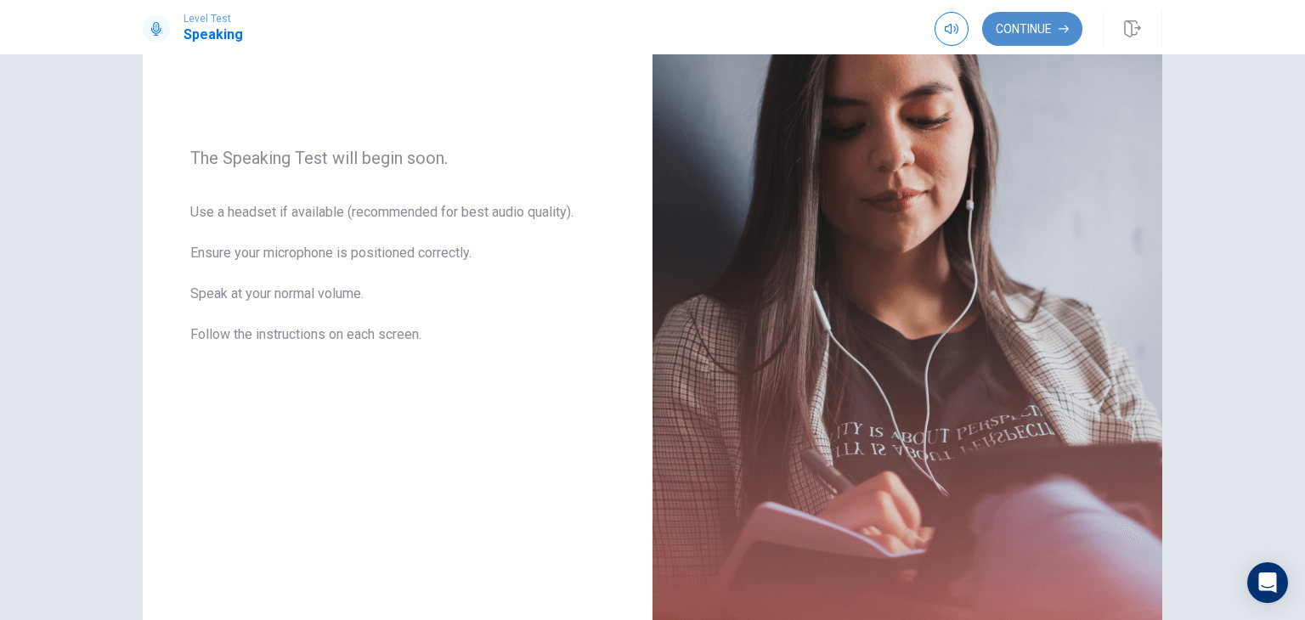
click at [1031, 28] on button "Continue" at bounding box center [1032, 29] width 100 height 34
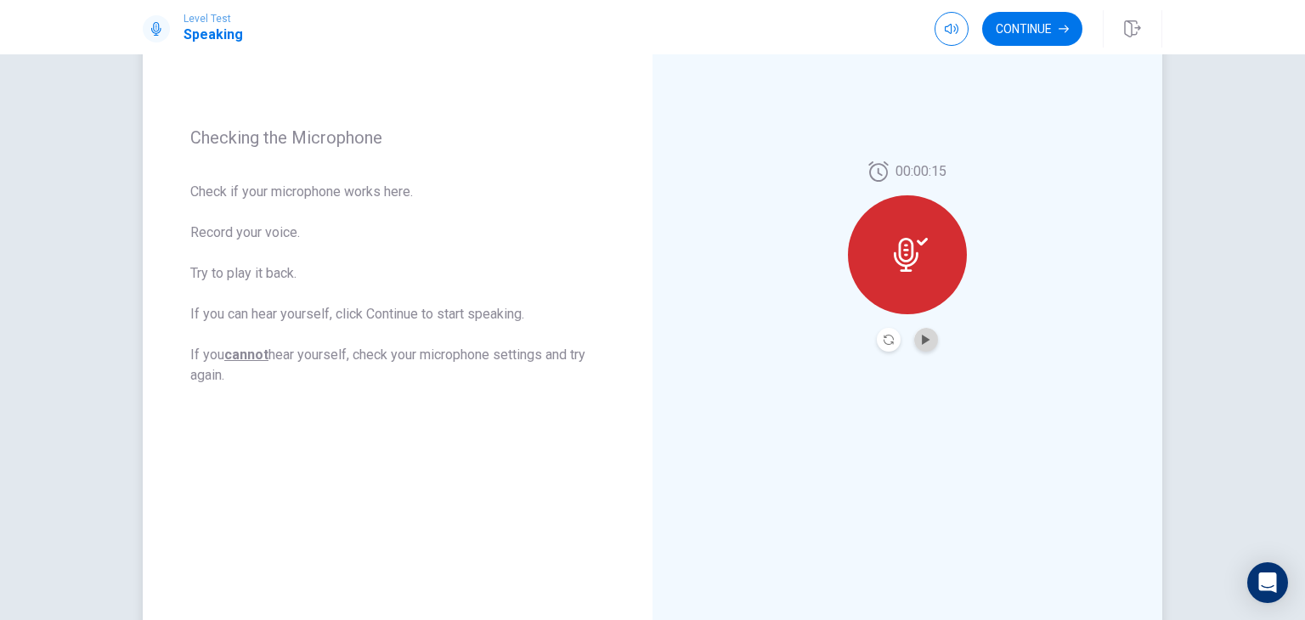
click at [922, 348] on button "Play Audio" at bounding box center [926, 340] width 24 height 24
click at [1051, 21] on button "Continue" at bounding box center [1032, 29] width 100 height 34
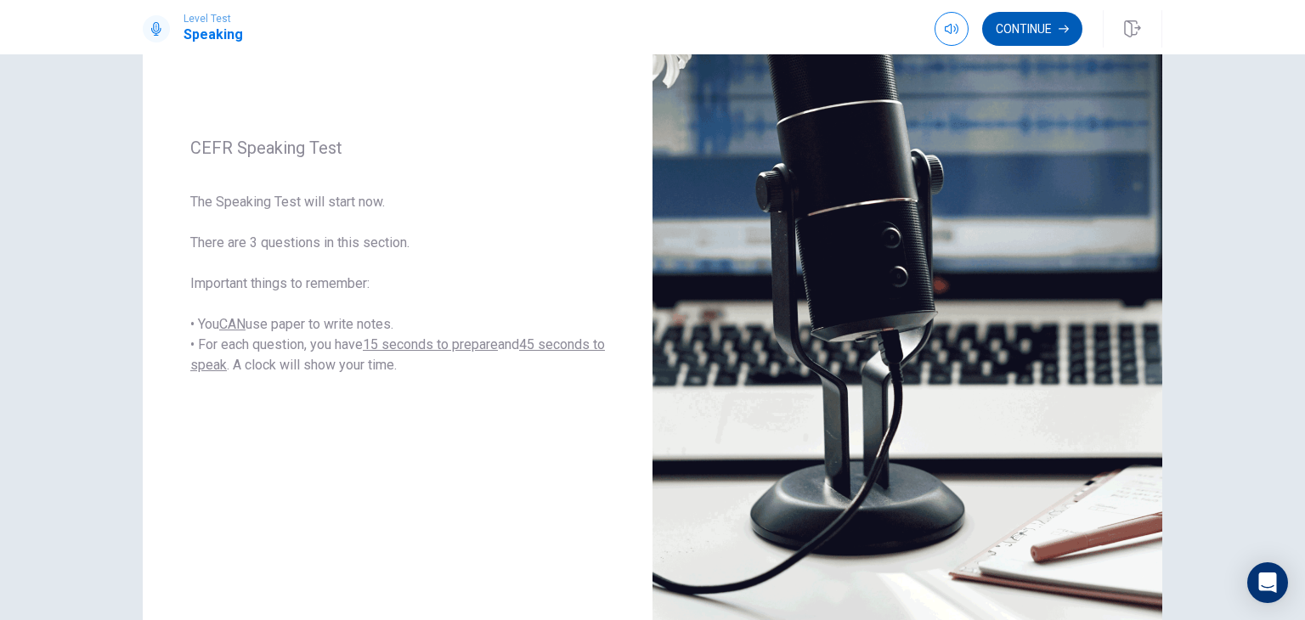
click at [1020, 38] on button "Continue" at bounding box center [1032, 29] width 100 height 34
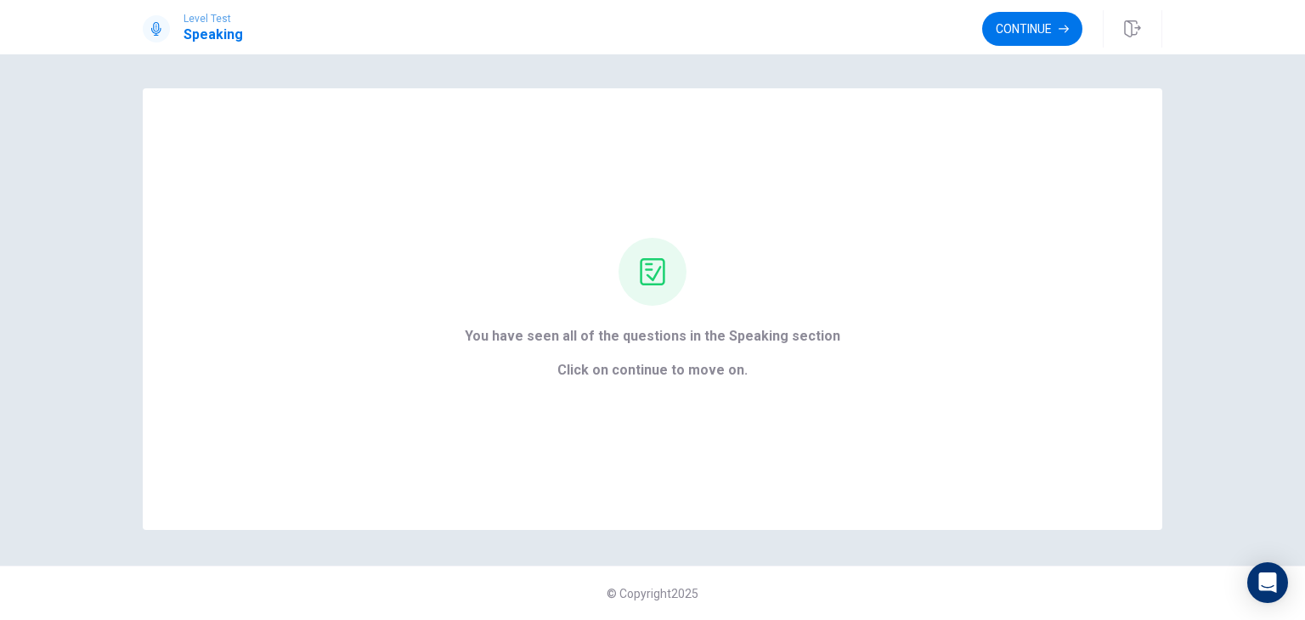
scroll to position [0, 0]
click at [1045, 13] on button "Continue" at bounding box center [1032, 29] width 100 height 34
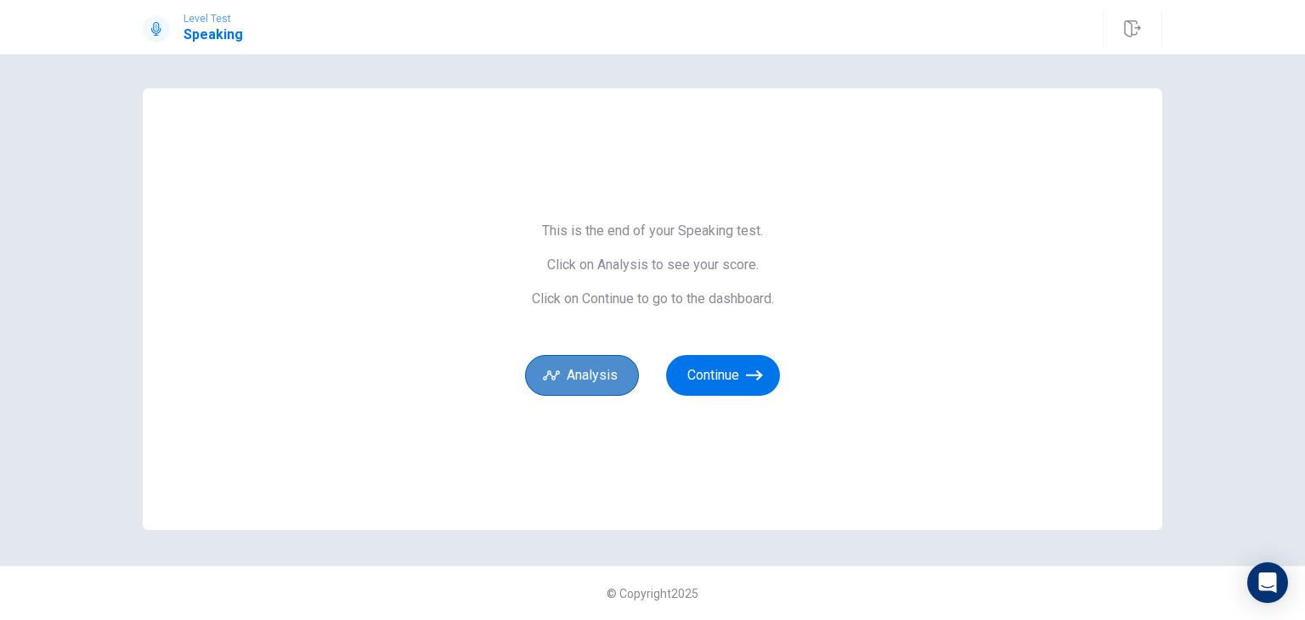
click at [595, 379] on button "Analysis" at bounding box center [582, 375] width 114 height 41
